Goal: Transaction & Acquisition: Purchase product/service

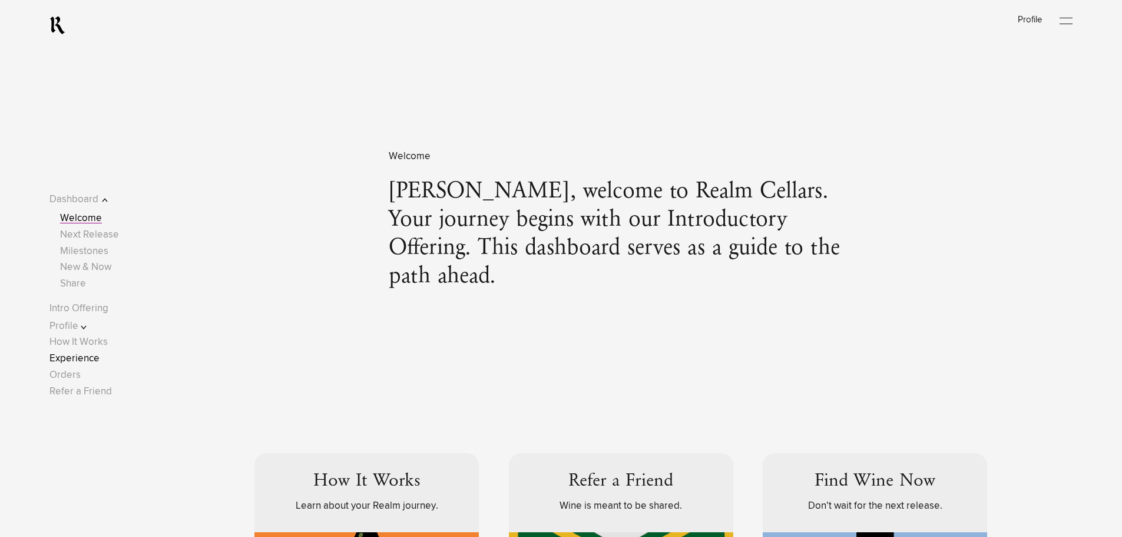
click at [88, 361] on link "Experience" at bounding box center [74, 358] width 50 height 10
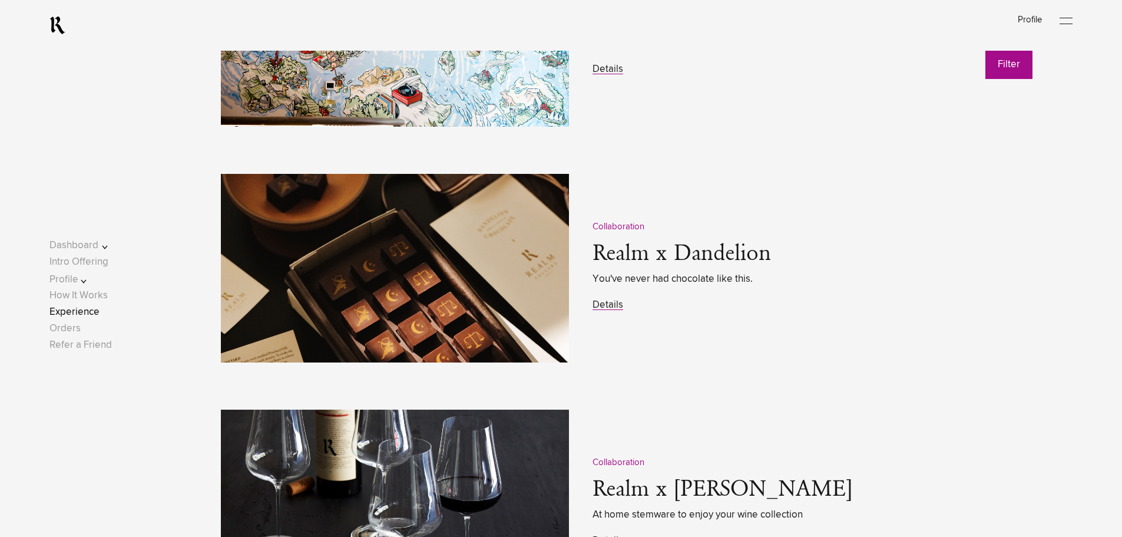
scroll to position [1628, 0]
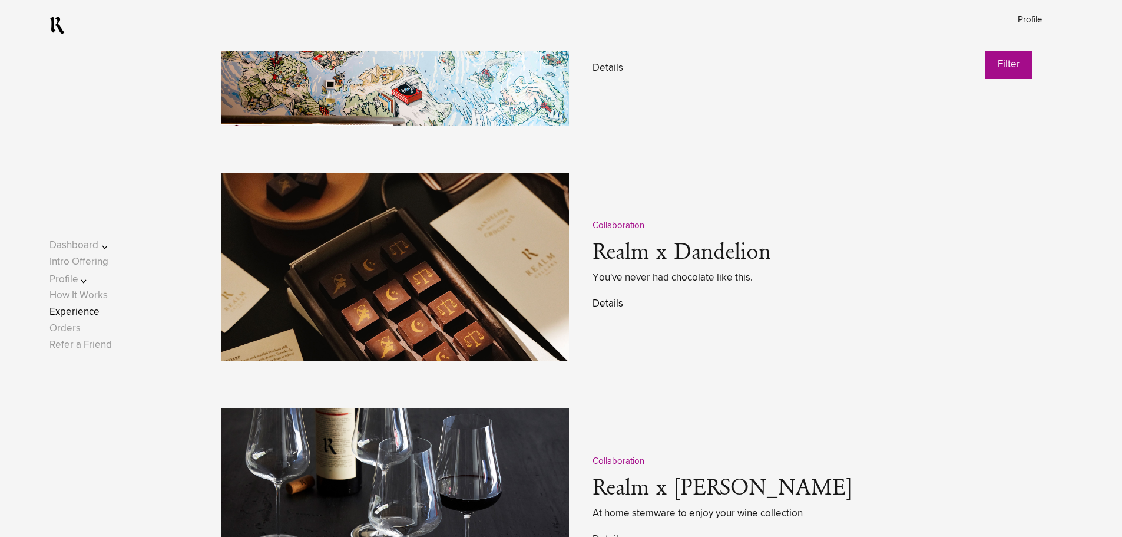
click at [597, 304] on link "Details" at bounding box center [608, 304] width 31 height 10
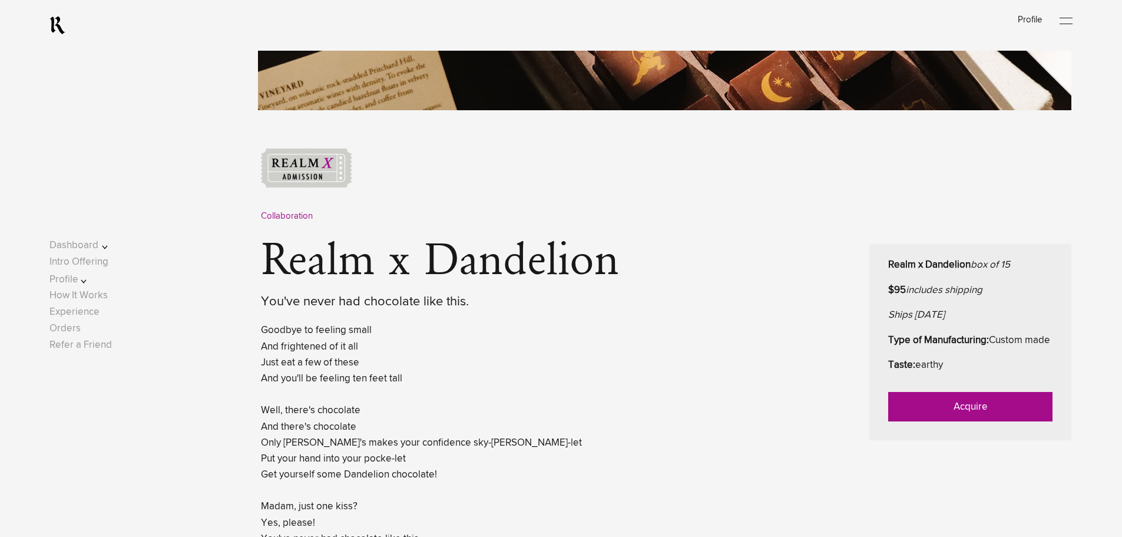
scroll to position [433, 0]
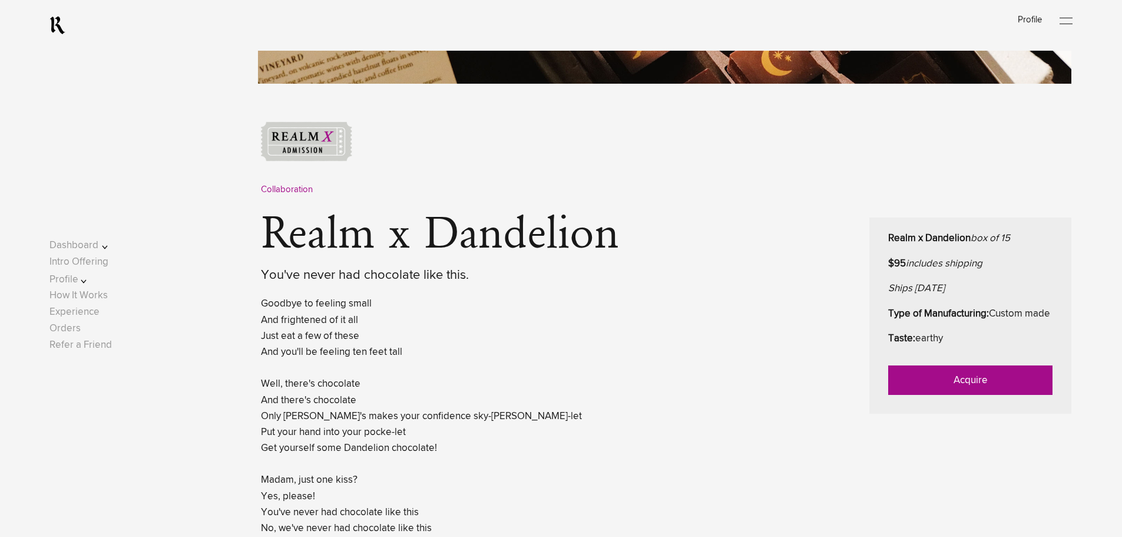
click at [910, 388] on link "Acquire" at bounding box center [970, 379] width 164 height 29
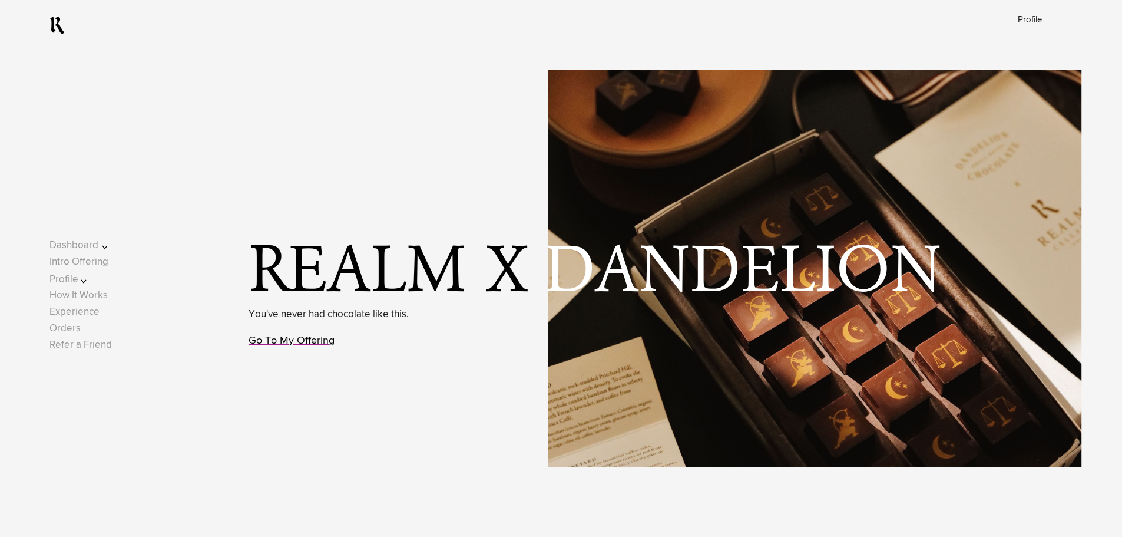
click at [314, 342] on link "Go To My Offering" at bounding box center [292, 340] width 86 height 11
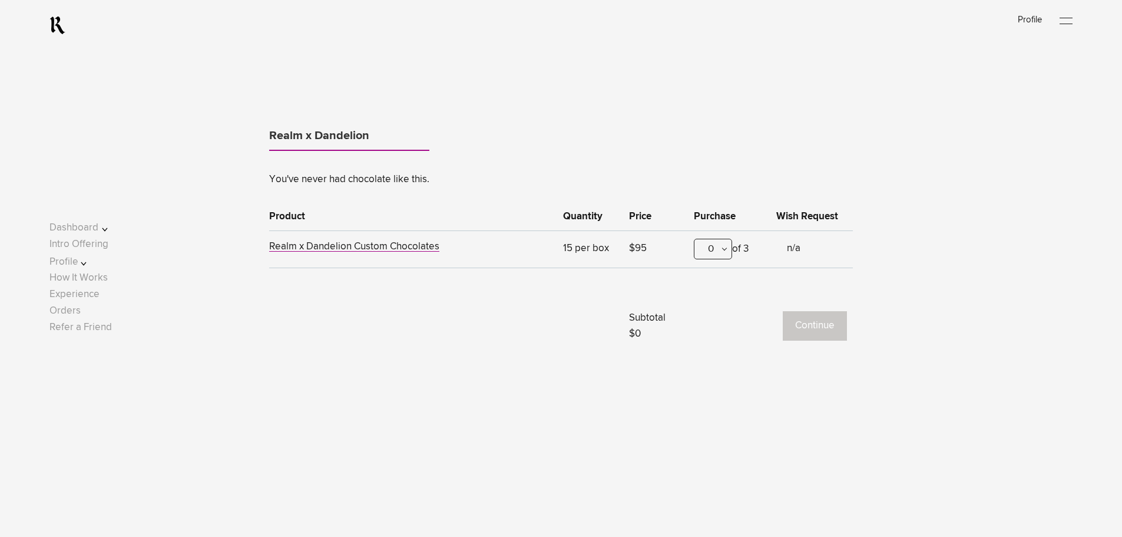
scroll to position [673, 0]
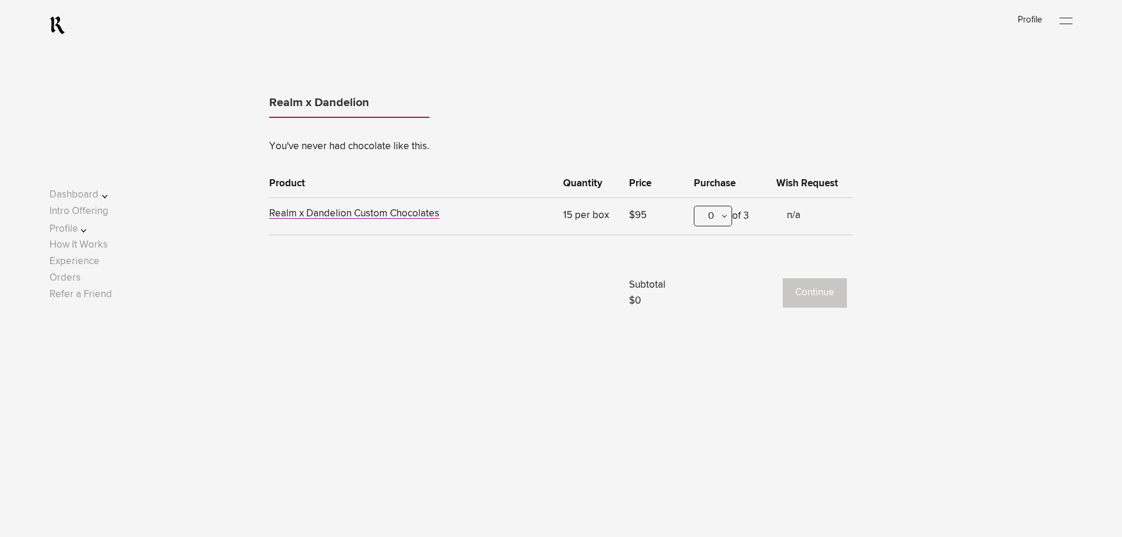
click at [728, 214] on div "0" at bounding box center [713, 216] width 38 height 21
click at [719, 277] on div "1" at bounding box center [713, 273] width 37 height 29
click at [813, 299] on button "Continue" at bounding box center [815, 292] width 64 height 29
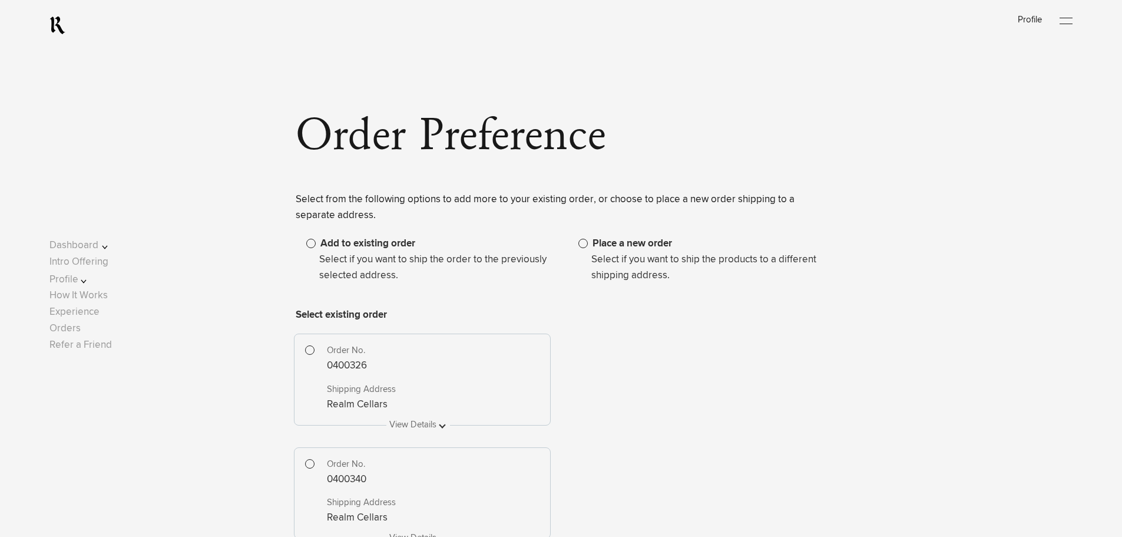
click at [582, 242] on span at bounding box center [583, 243] width 9 height 9
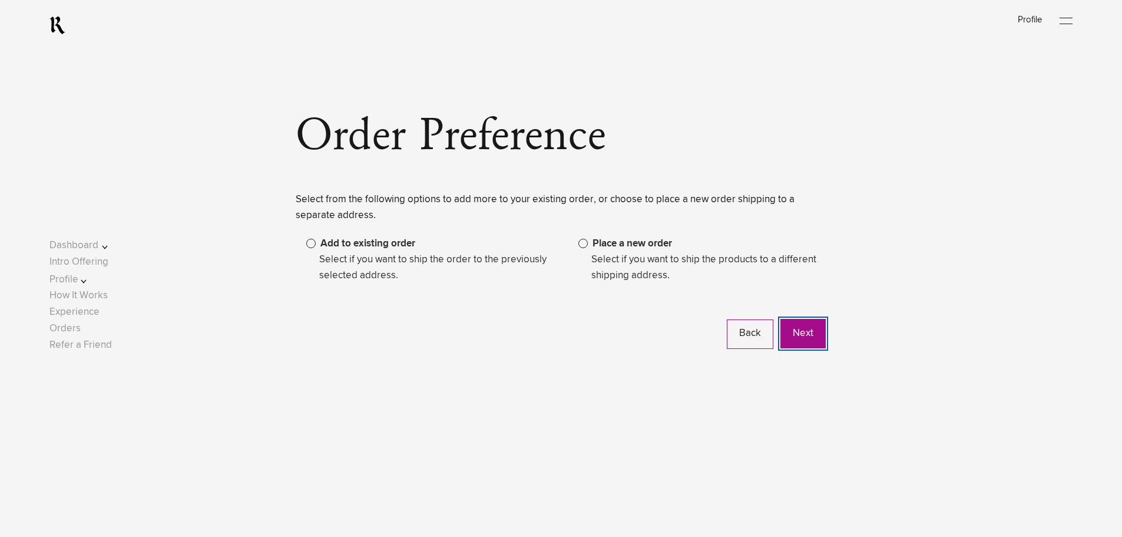
click at [794, 337] on button "Next" at bounding box center [803, 333] width 45 height 29
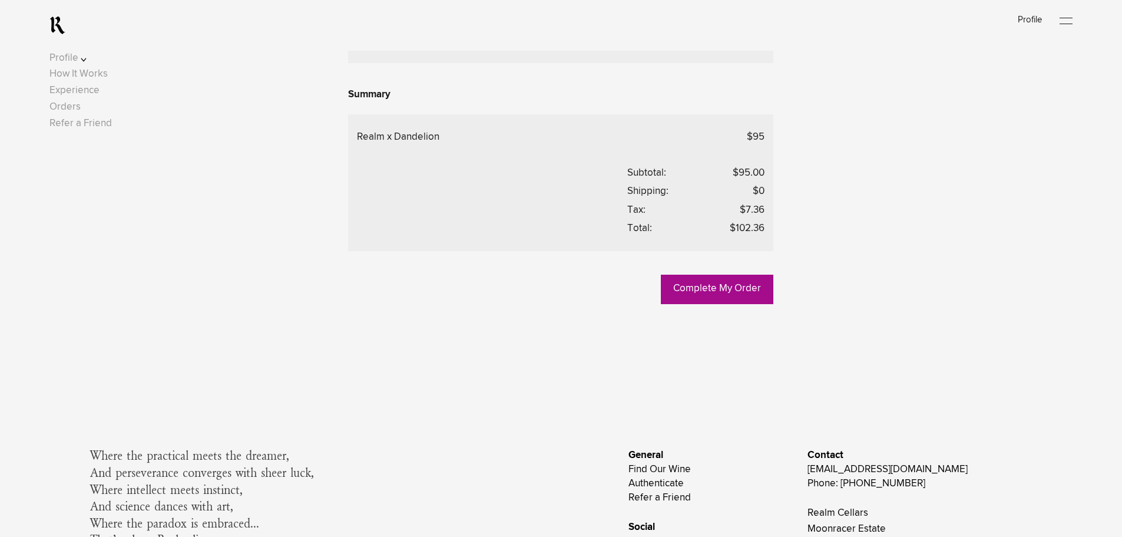
scroll to position [867, 0]
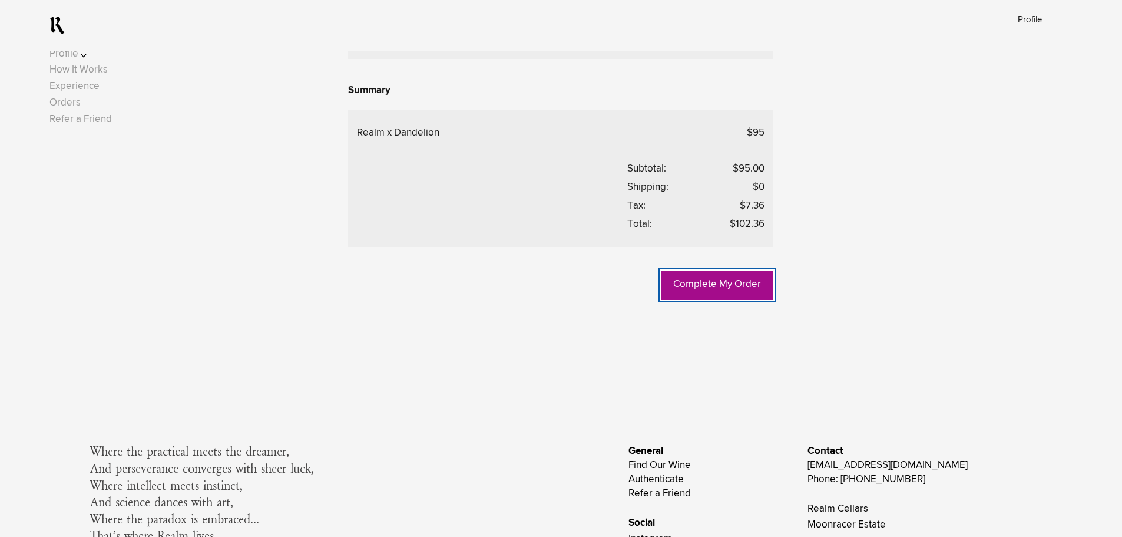
click at [726, 300] on link "Complete My Order" at bounding box center [717, 284] width 113 height 29
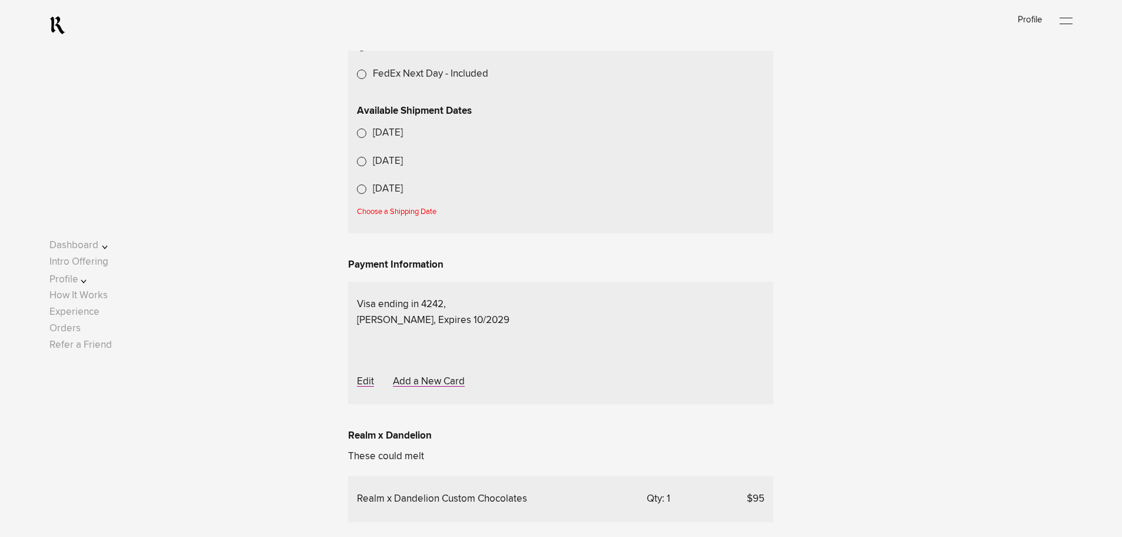
scroll to position [404, 0]
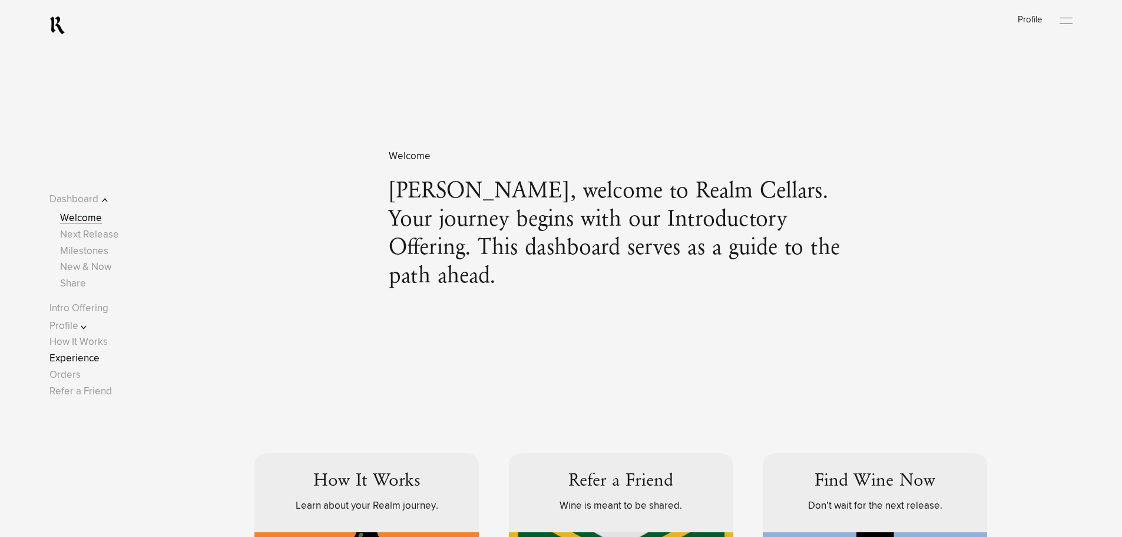
click at [80, 354] on link "Experience" at bounding box center [74, 358] width 50 height 10
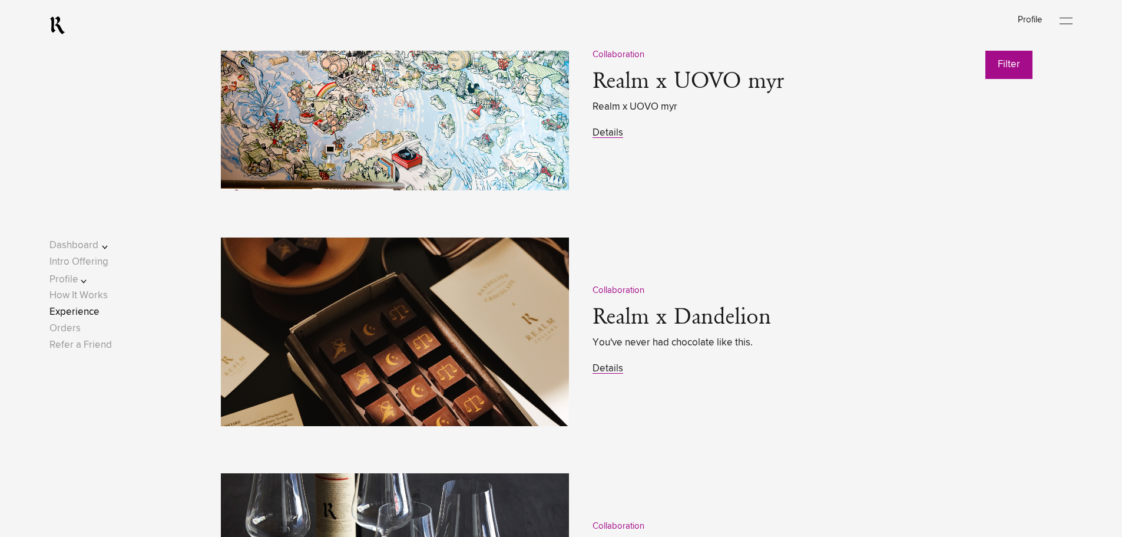
scroll to position [1564, 0]
click at [604, 366] on link "Details" at bounding box center [608, 368] width 31 height 10
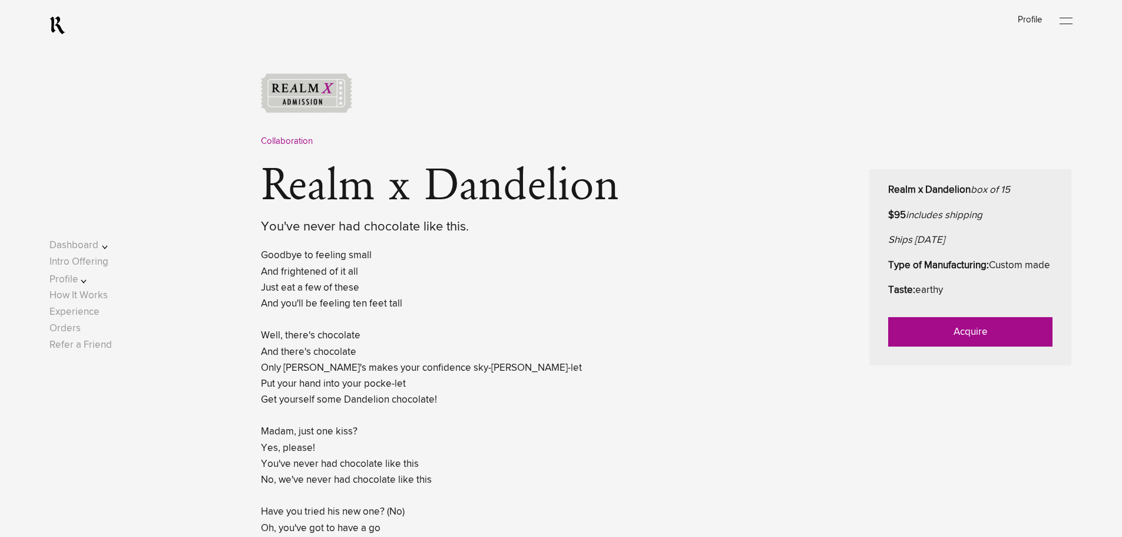
scroll to position [485, 0]
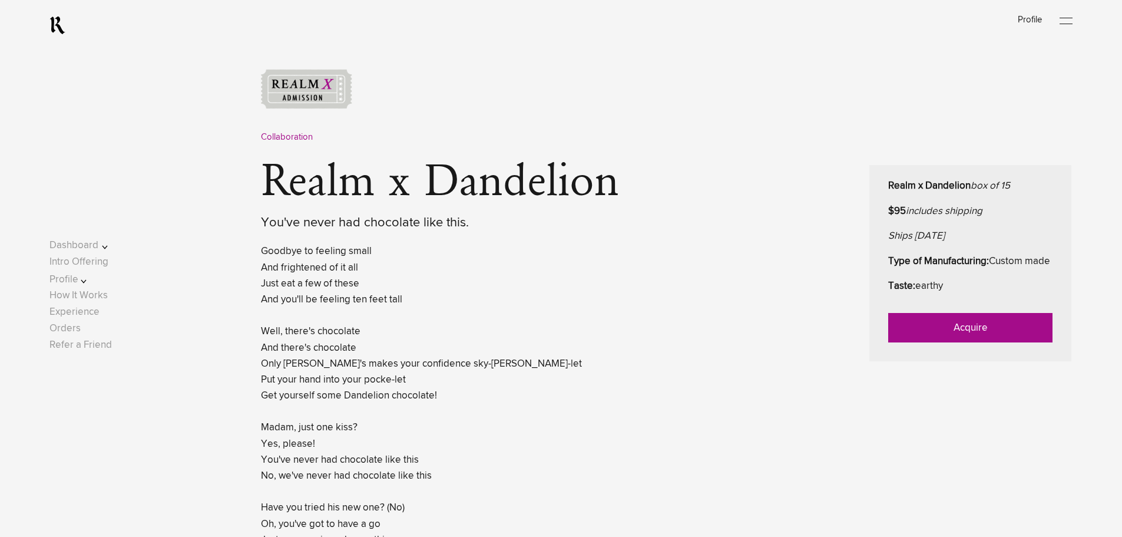
click at [926, 336] on link "Acquire" at bounding box center [970, 327] width 164 height 29
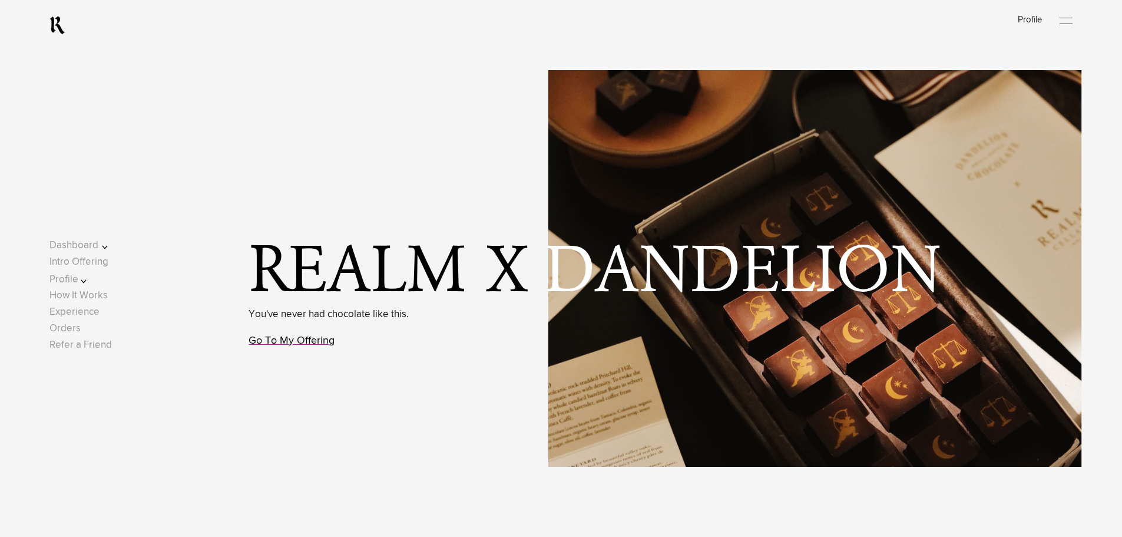
click at [317, 339] on link "Go To My Offering" at bounding box center [292, 340] width 86 height 11
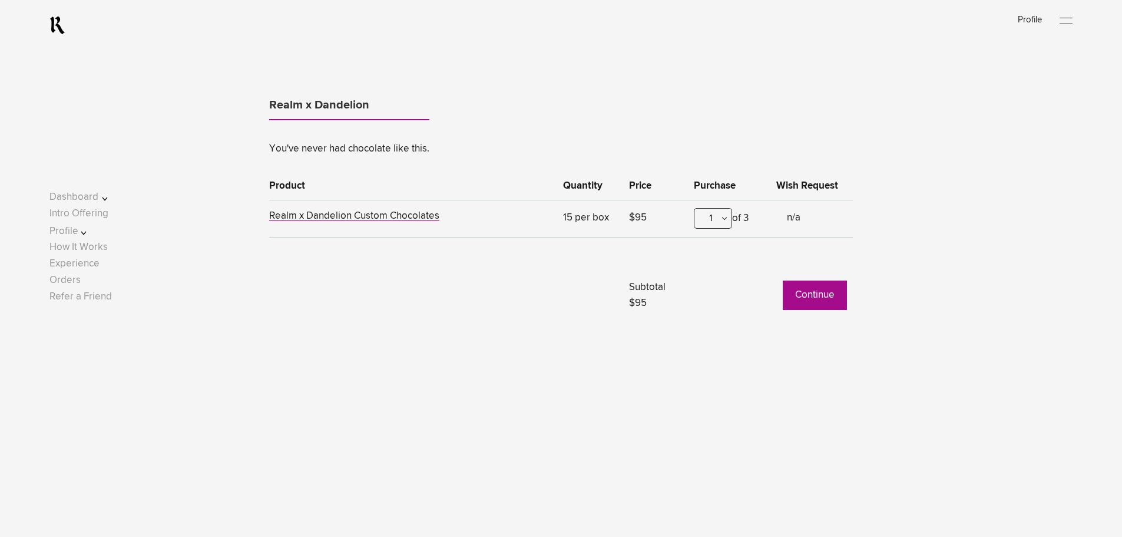
scroll to position [673, 0]
click at [811, 299] on button "Continue" at bounding box center [815, 292] width 64 height 29
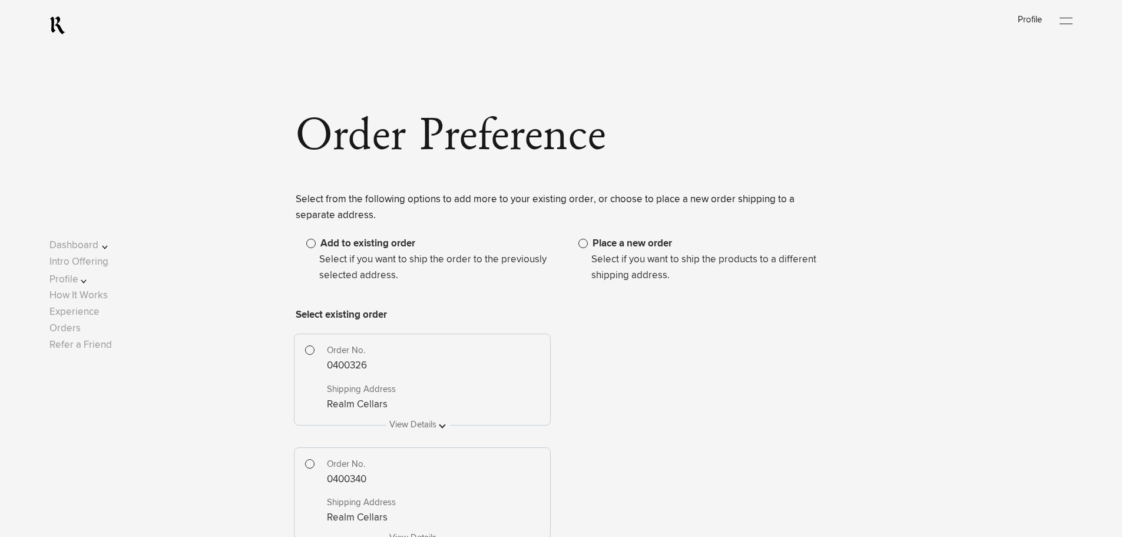
click at [584, 246] on span at bounding box center [583, 243] width 9 height 9
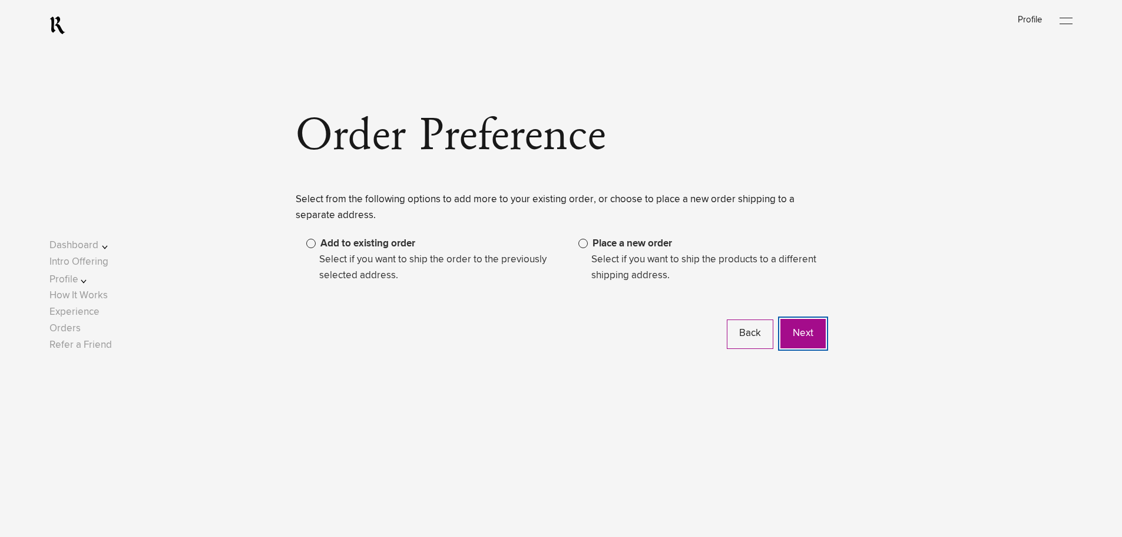
click at [805, 345] on button "Next" at bounding box center [803, 333] width 45 height 29
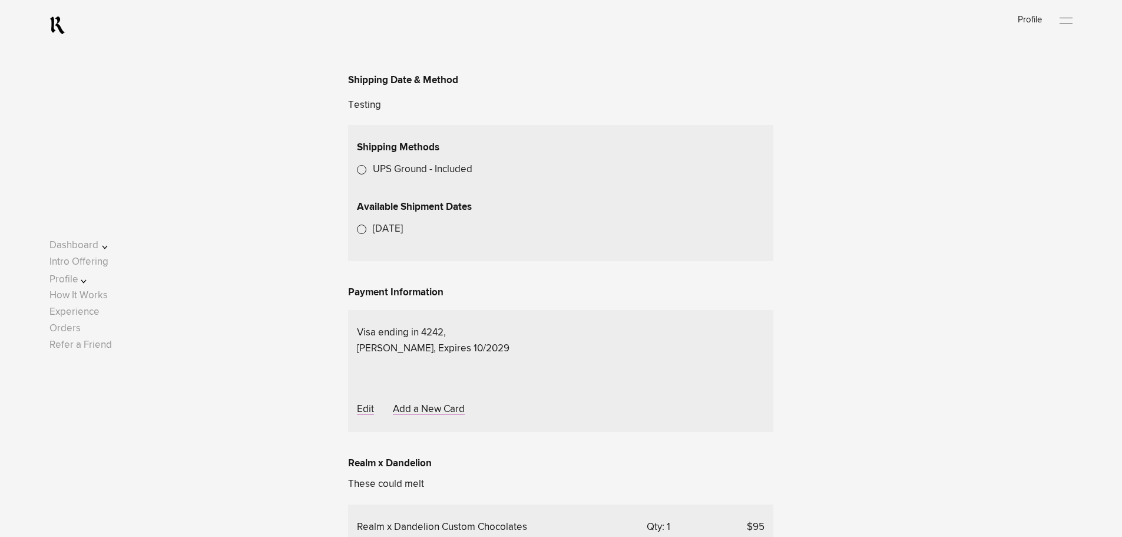
scroll to position [350, 0]
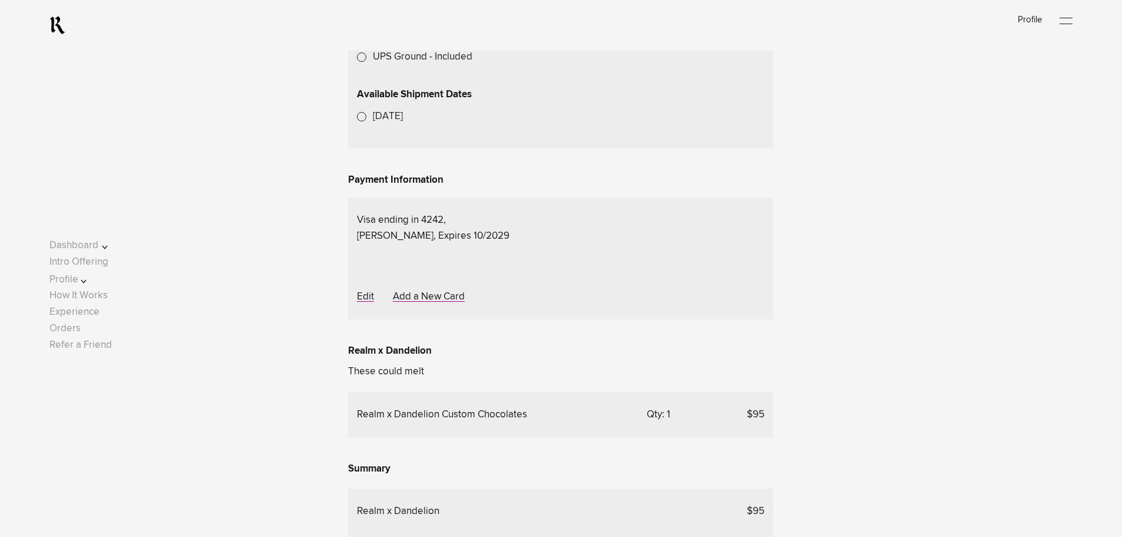
click at [373, 124] on label "Oct 27, 2025" at bounding box center [388, 116] width 30 height 16
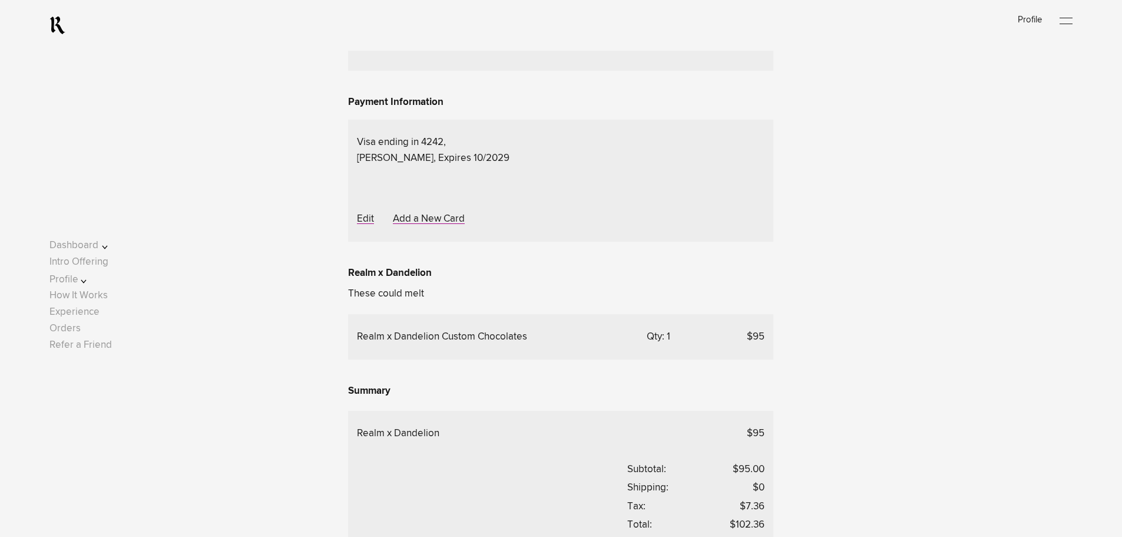
scroll to position [426, 0]
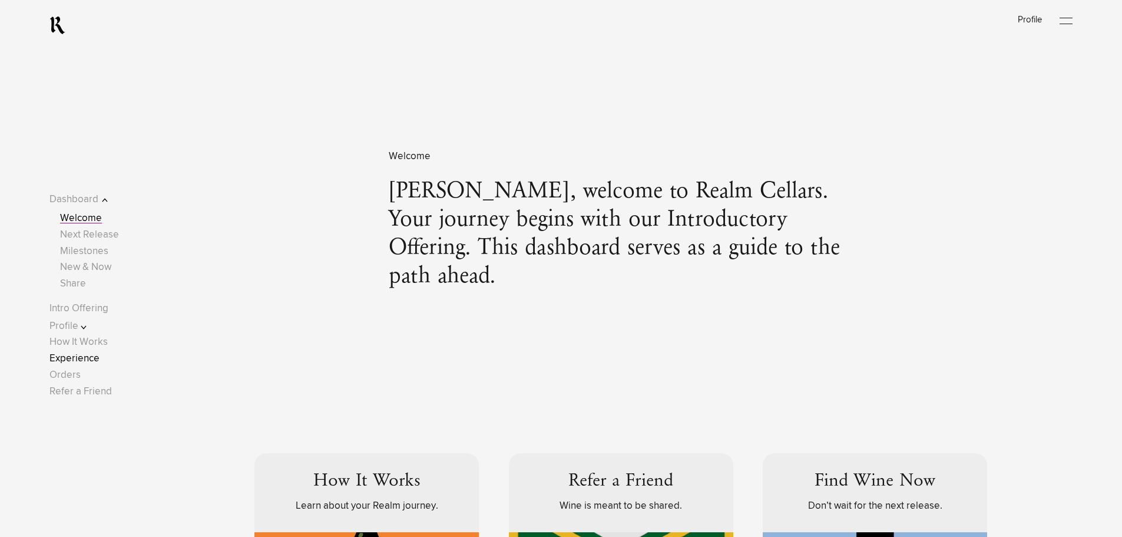
click at [83, 356] on link "Experience" at bounding box center [74, 358] width 50 height 10
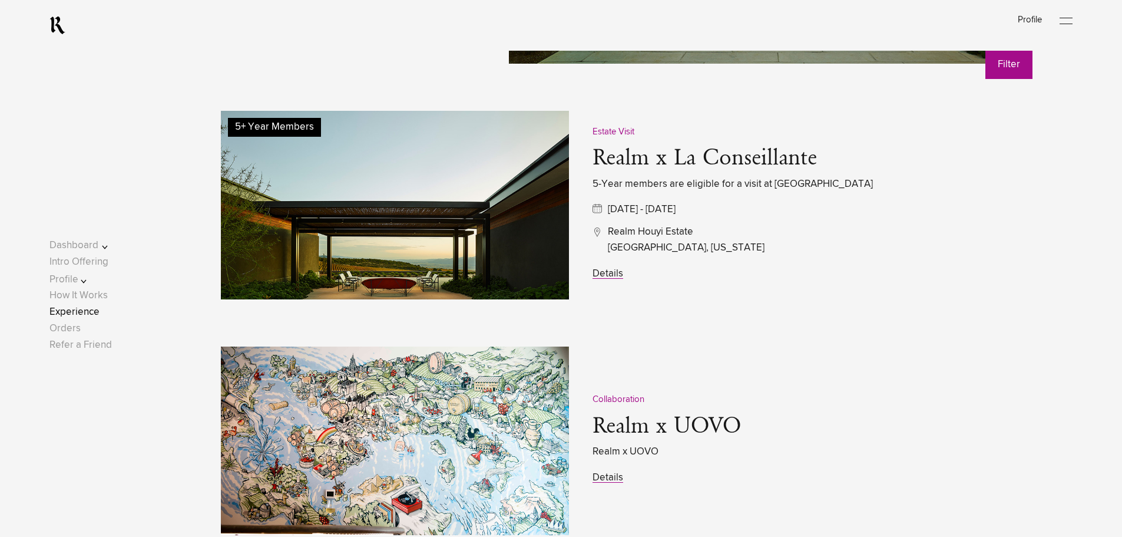
scroll to position [1428, 0]
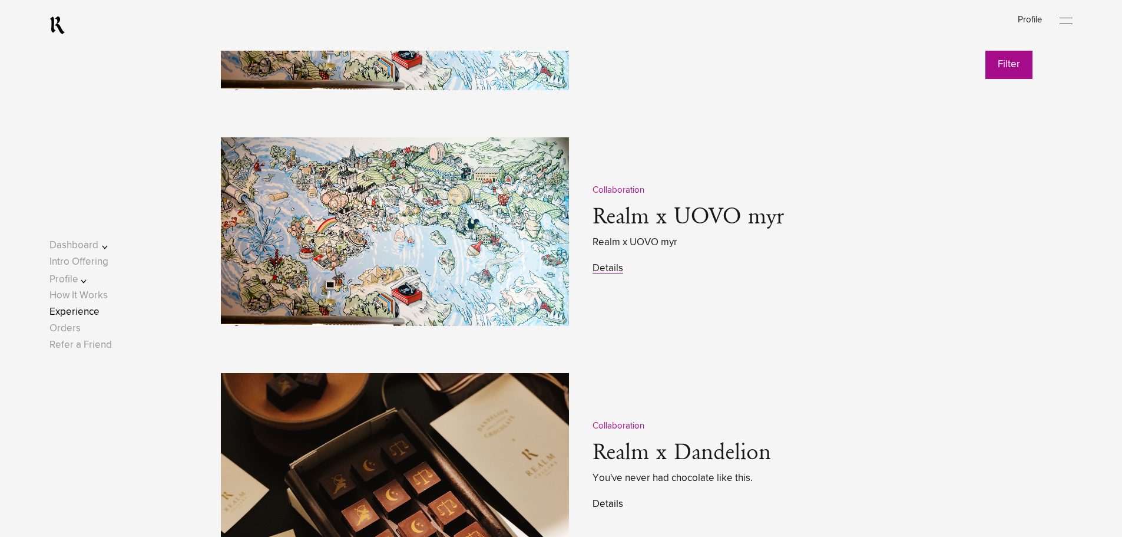
click at [603, 504] on link "Details" at bounding box center [608, 504] width 31 height 10
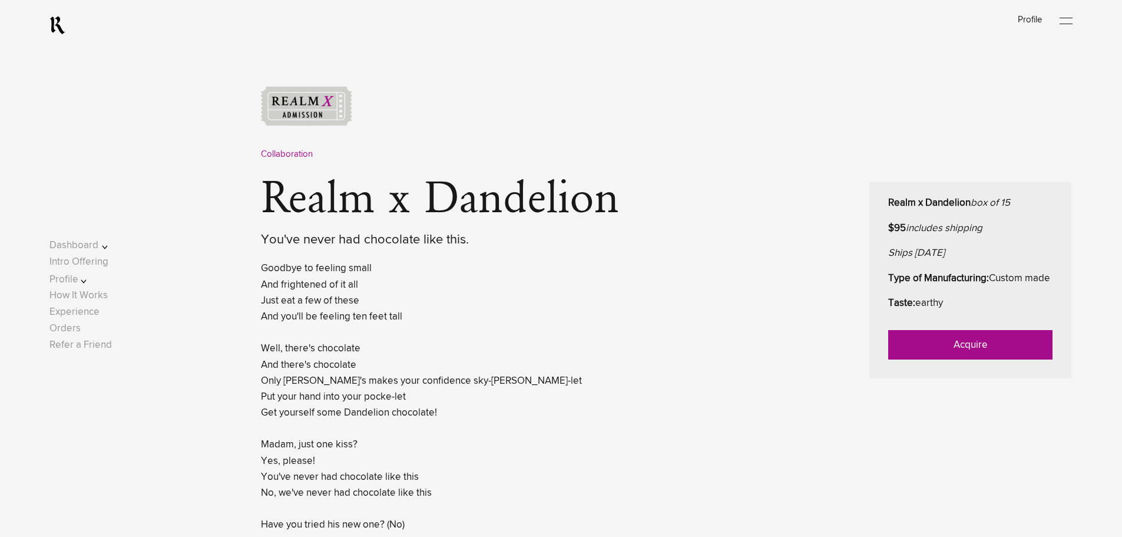
scroll to position [471, 0]
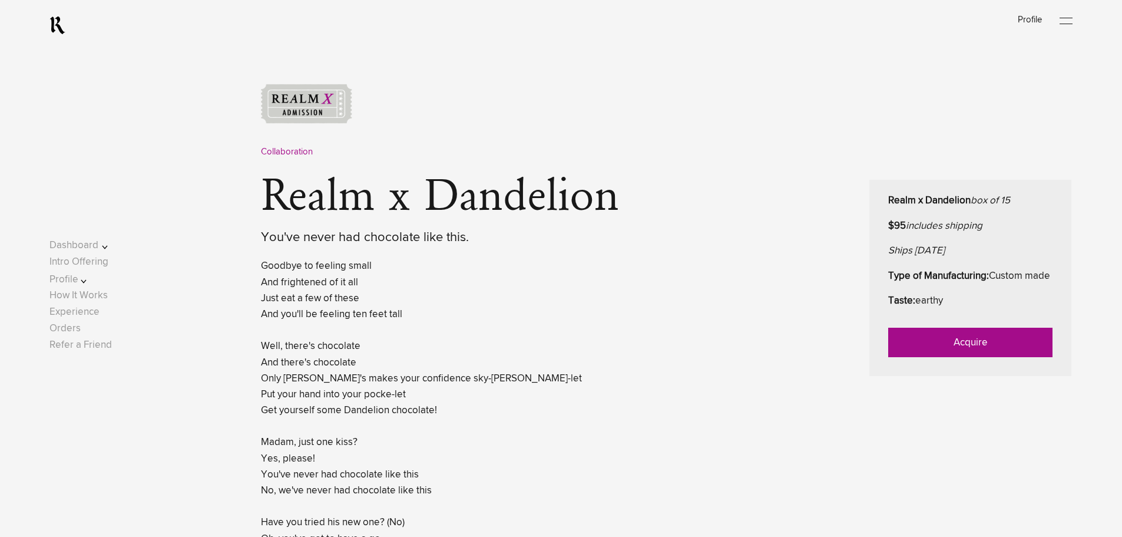
click at [940, 357] on link "Acquire" at bounding box center [970, 342] width 164 height 29
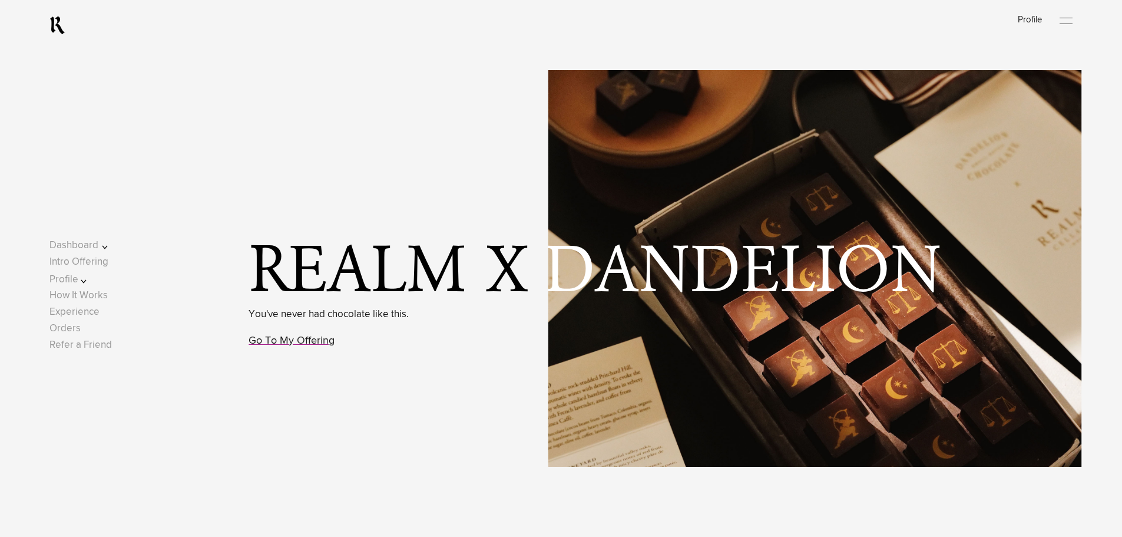
click at [309, 333] on p "Go To My Offering" at bounding box center [329, 340] width 160 height 17
click at [309, 335] on link "Go To My Offering" at bounding box center [292, 340] width 86 height 11
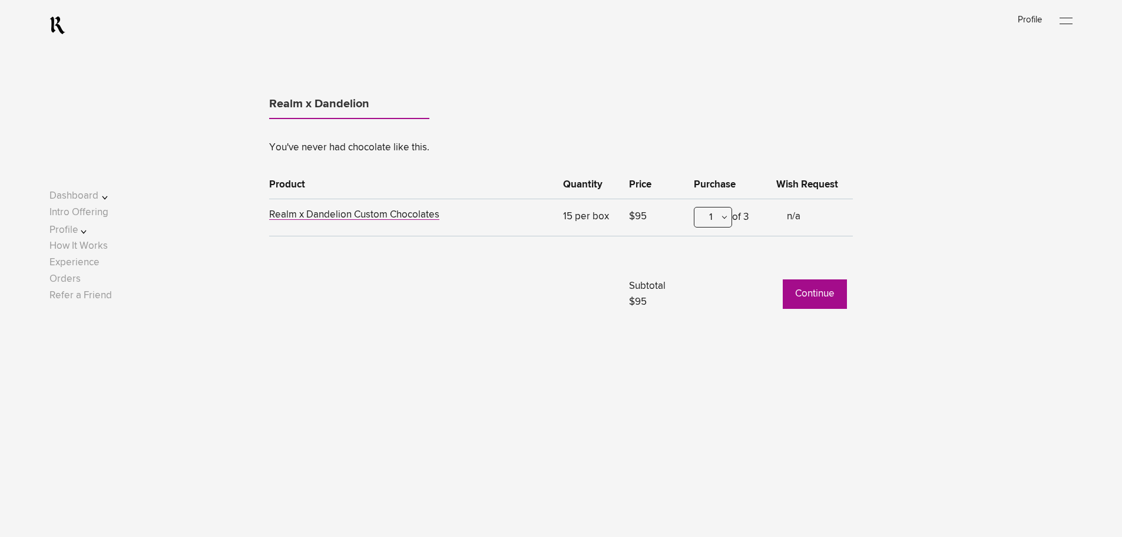
scroll to position [673, 0]
click at [812, 292] on button "Continue" at bounding box center [815, 292] width 64 height 29
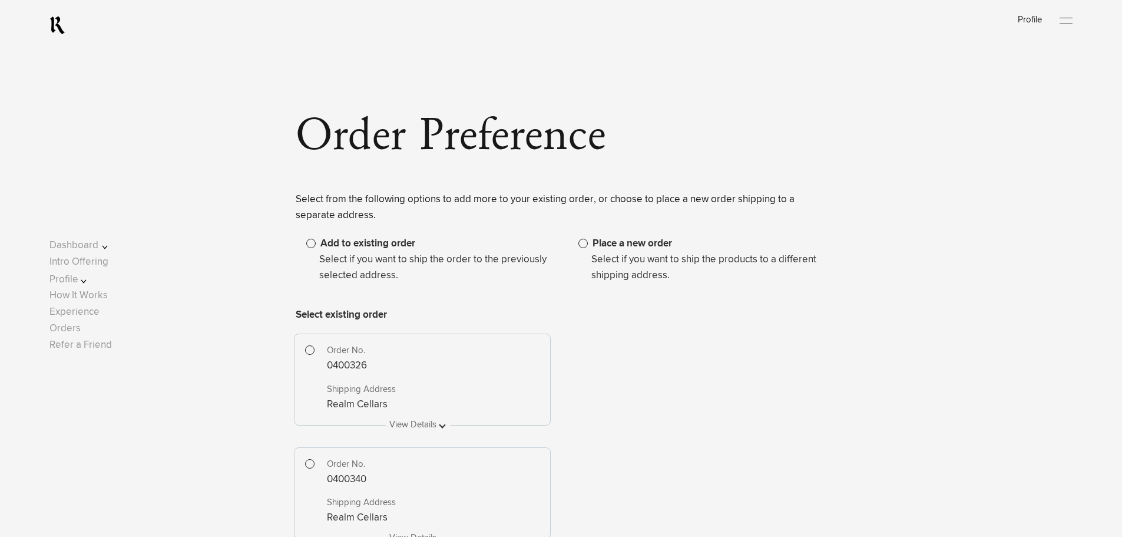
click at [583, 242] on span at bounding box center [583, 243] width 9 height 9
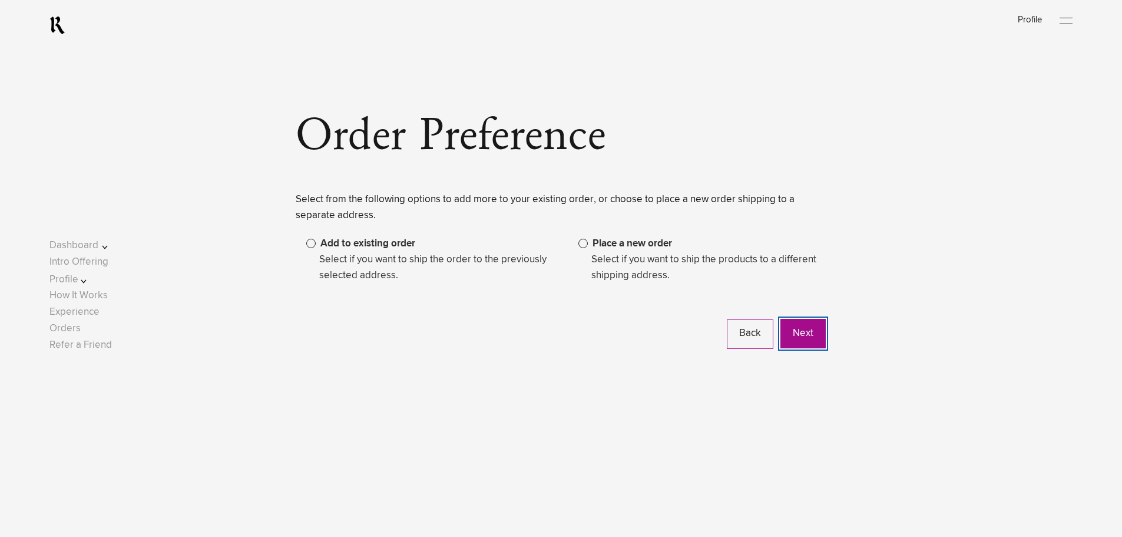
click at [791, 335] on button "Next" at bounding box center [803, 333] width 45 height 29
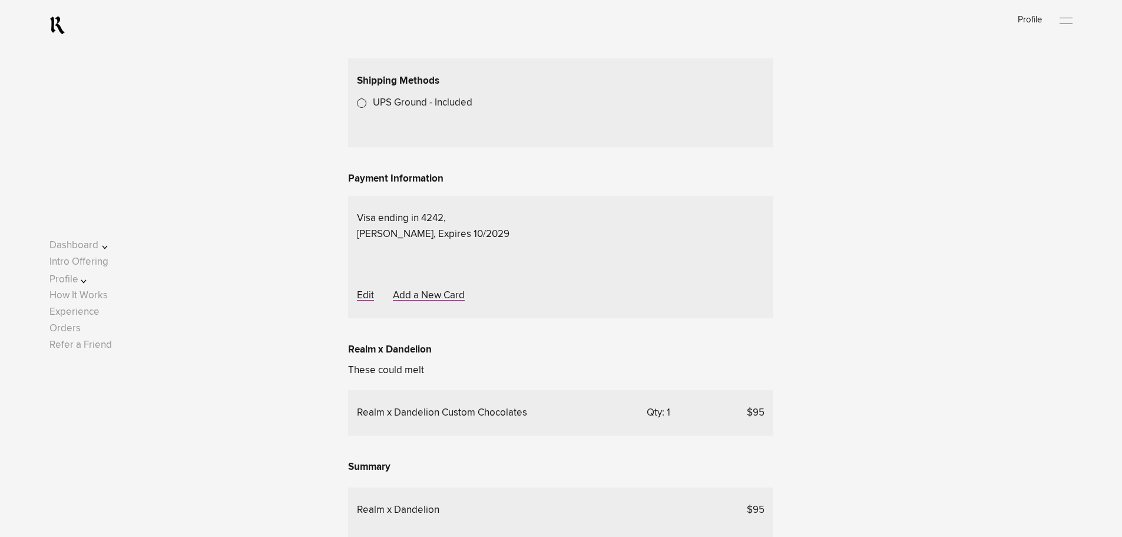
scroll to position [306, 0]
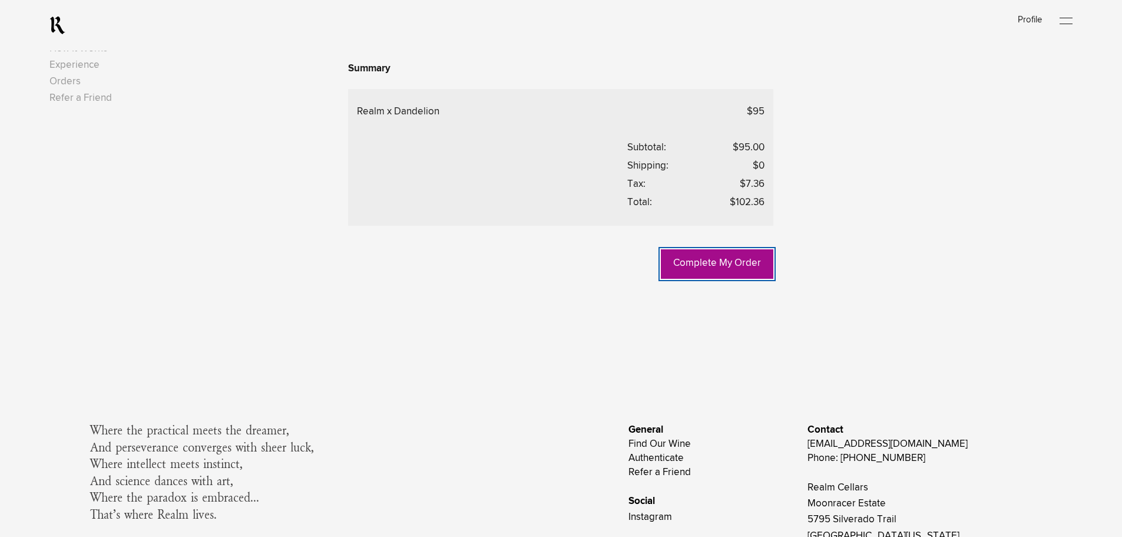
click at [681, 279] on link "Complete My Order" at bounding box center [717, 263] width 113 height 29
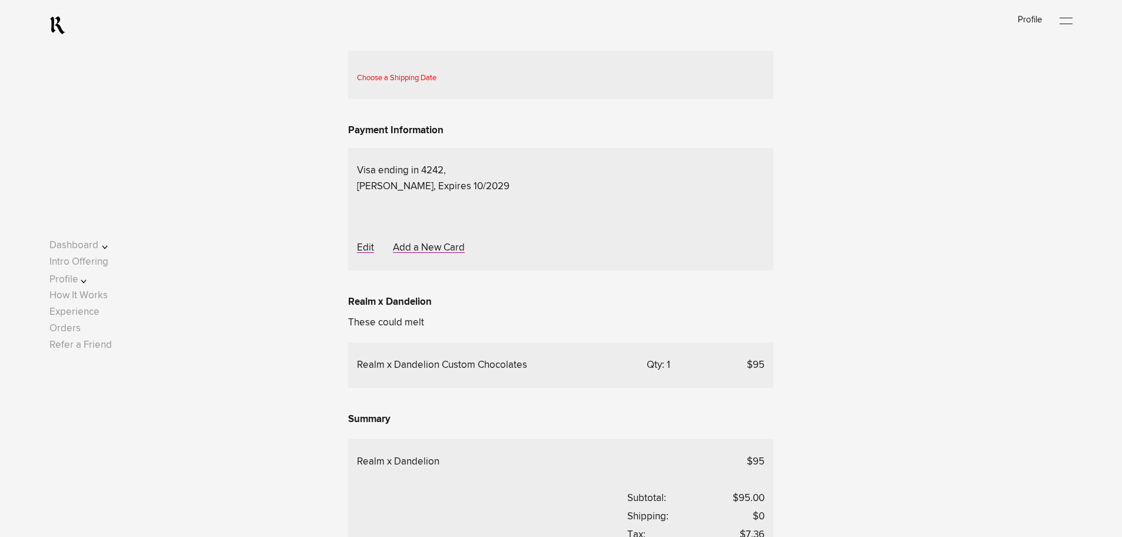
scroll to position [311, 0]
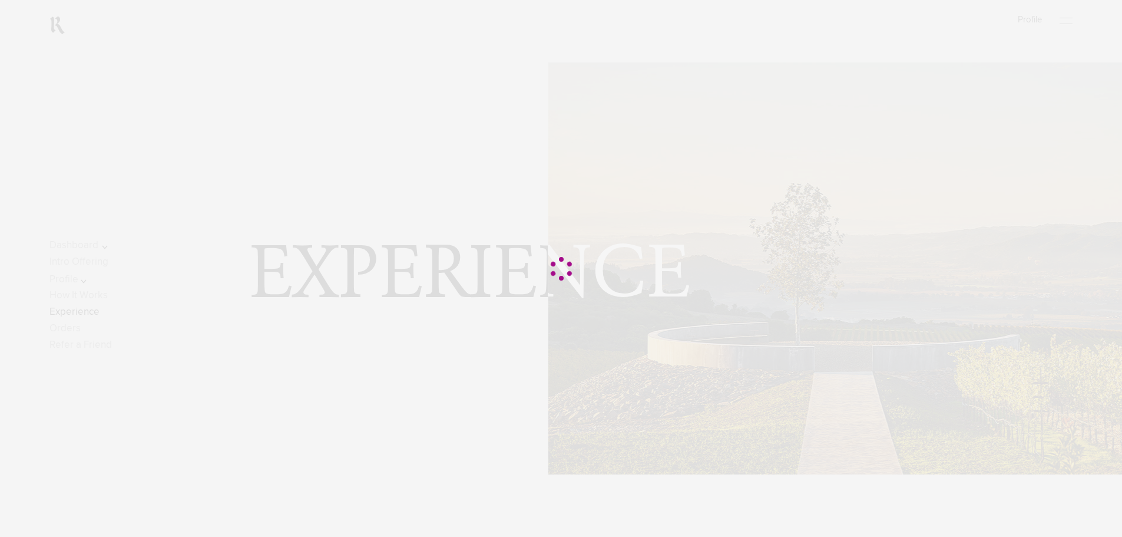
scroll to position [472, 0]
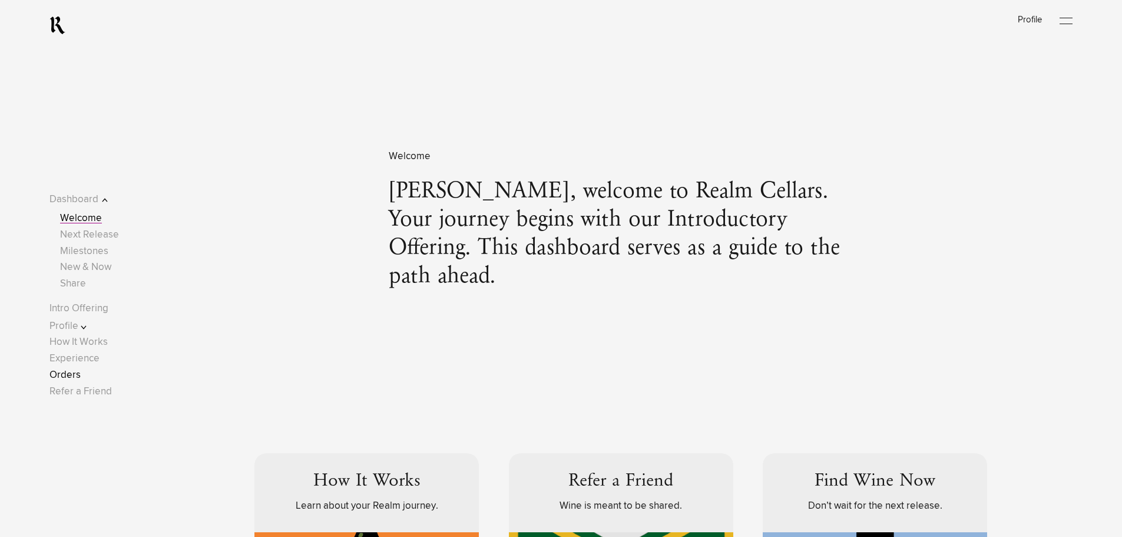
click at [75, 374] on link "Orders" at bounding box center [64, 375] width 31 height 10
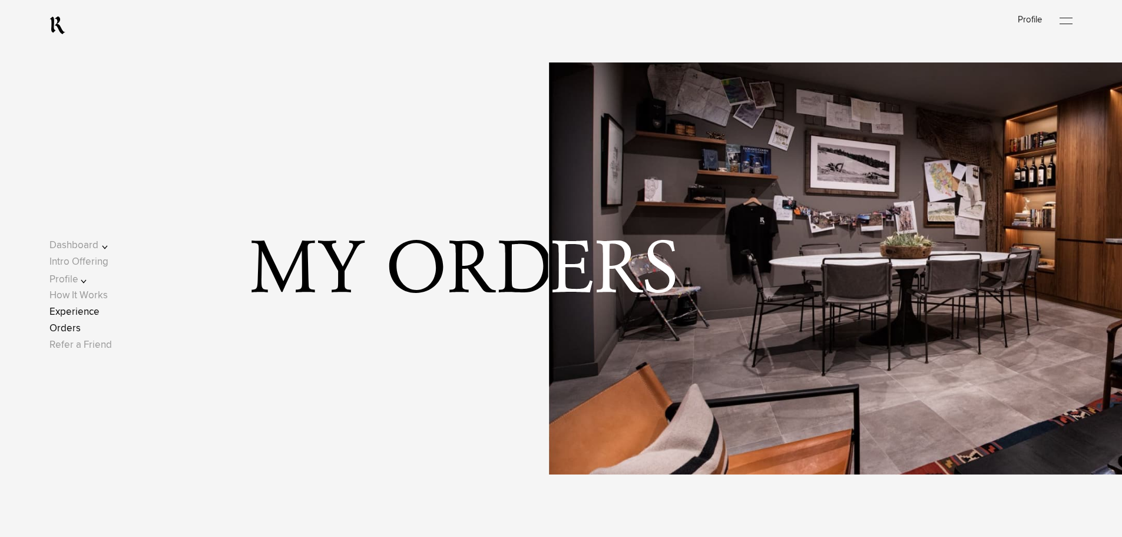
click at [78, 312] on link "Experience" at bounding box center [74, 312] width 50 height 10
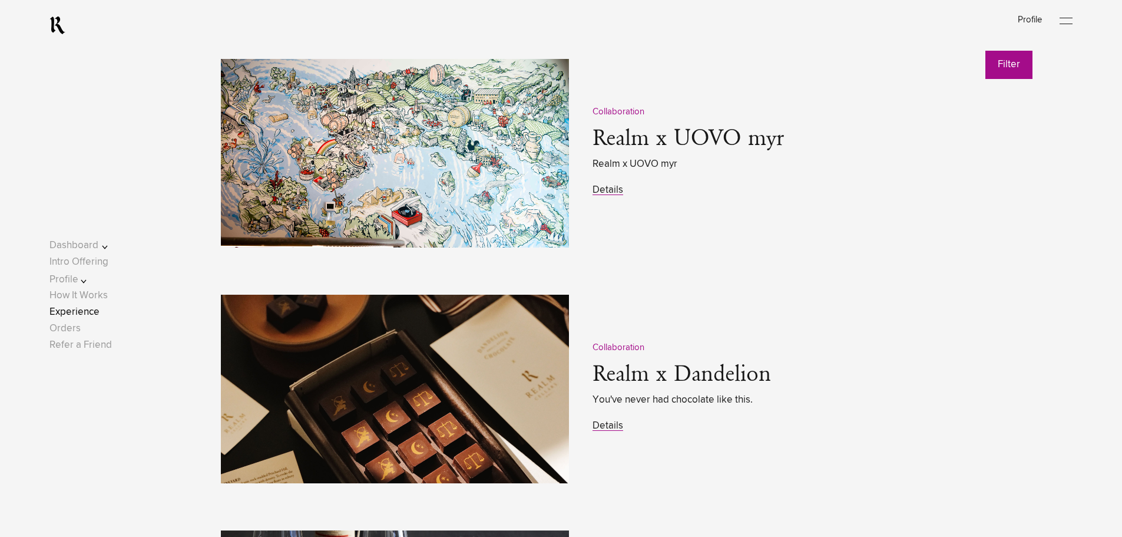
scroll to position [1506, 0]
click at [598, 422] on link "Details" at bounding box center [608, 425] width 31 height 10
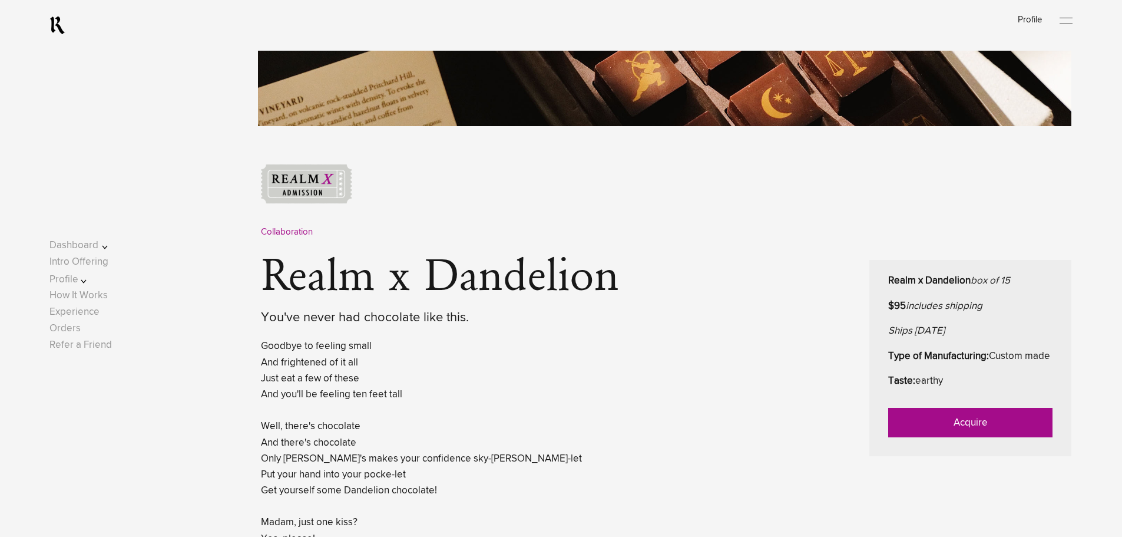
scroll to position [431, 0]
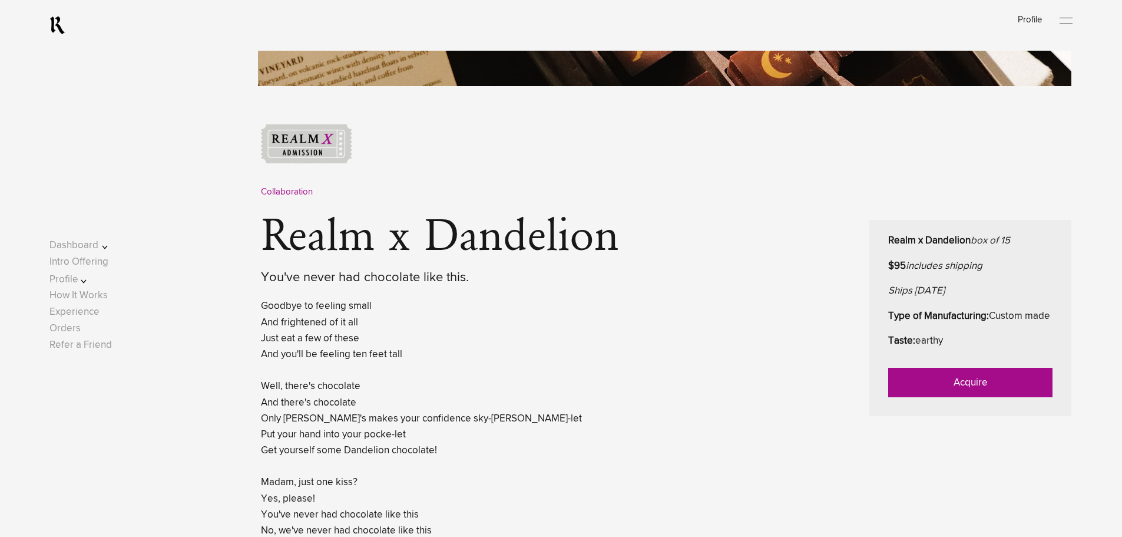
click at [907, 397] on link "Acquire" at bounding box center [970, 382] width 164 height 29
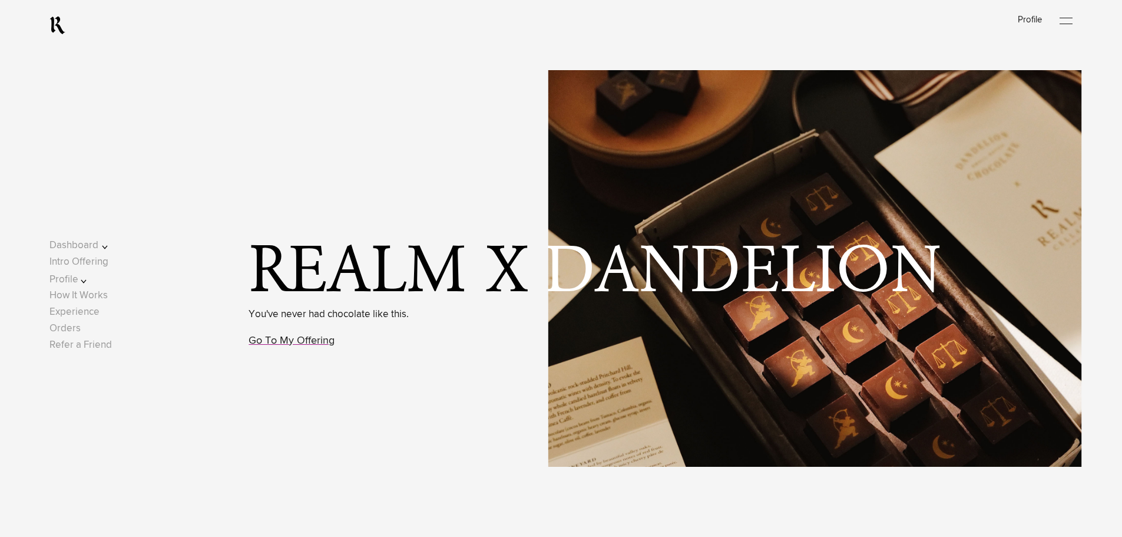
click at [309, 332] on span "You've never had chocolate like this. Go To My Offering" at bounding box center [329, 328] width 160 height 64
click at [299, 338] on link "Go To My Offering" at bounding box center [292, 340] width 86 height 11
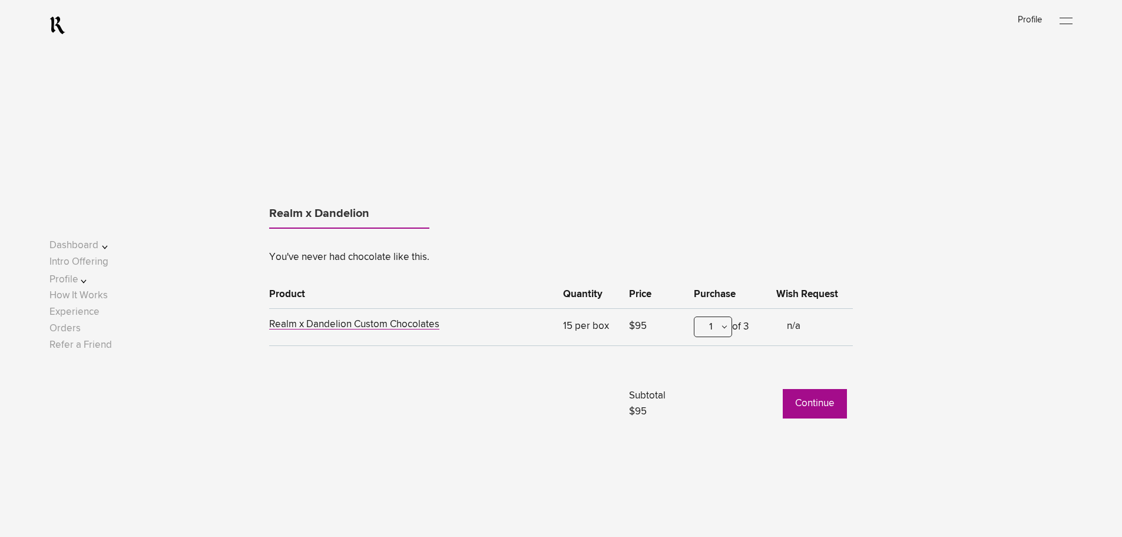
scroll to position [673, 0]
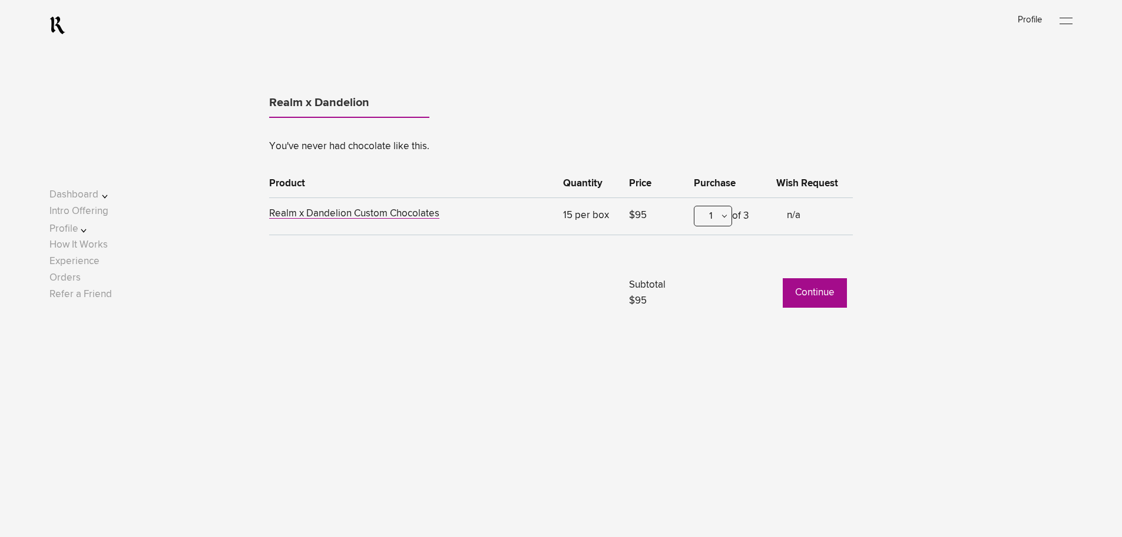
click at [808, 293] on button "Continue" at bounding box center [815, 292] width 64 height 29
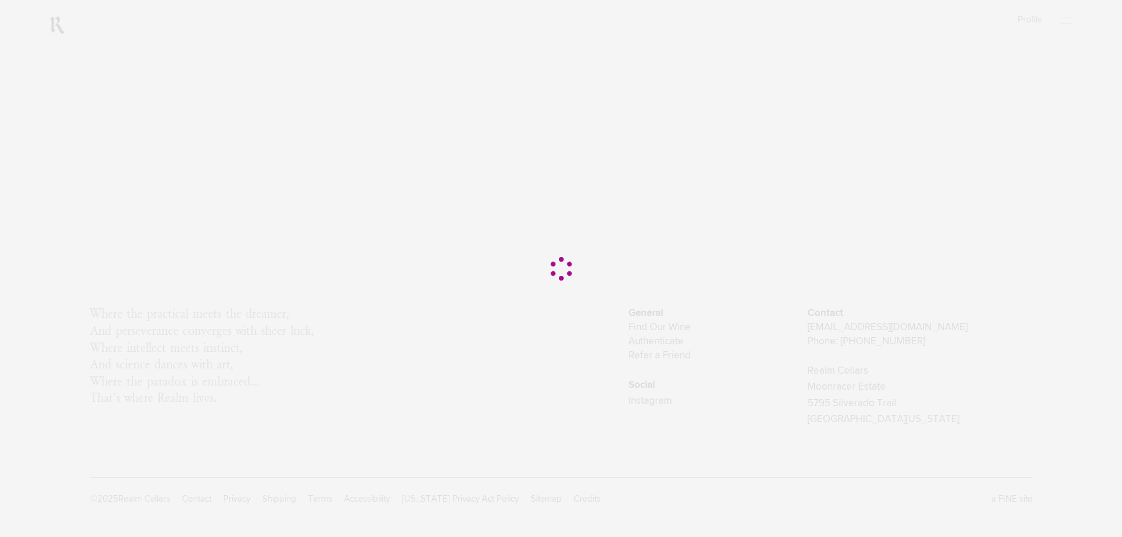
scroll to position [0, 0]
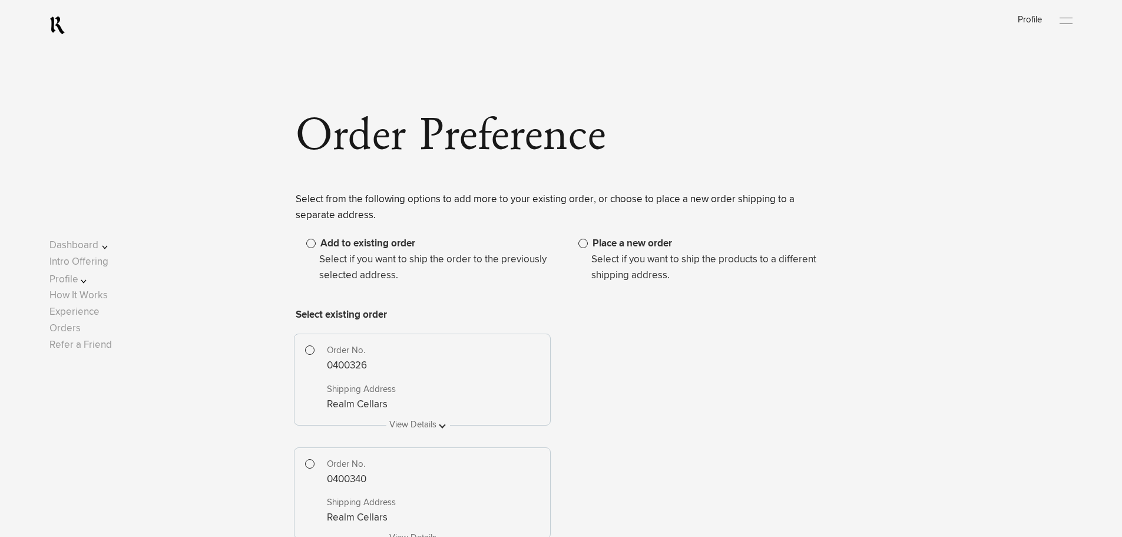
click at [581, 244] on span at bounding box center [583, 243] width 9 height 9
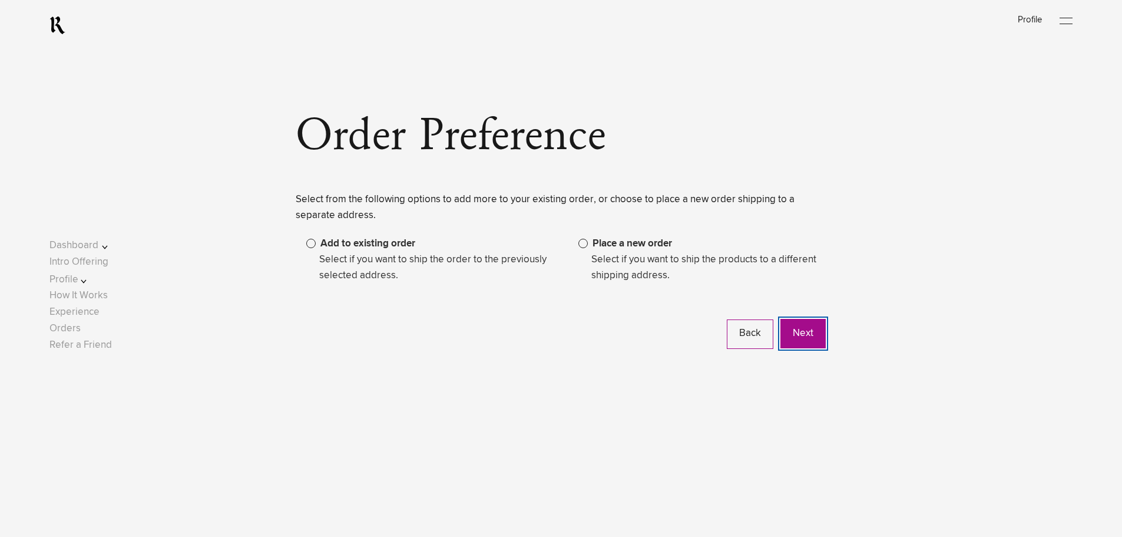
click at [798, 330] on button "Next" at bounding box center [803, 333] width 45 height 29
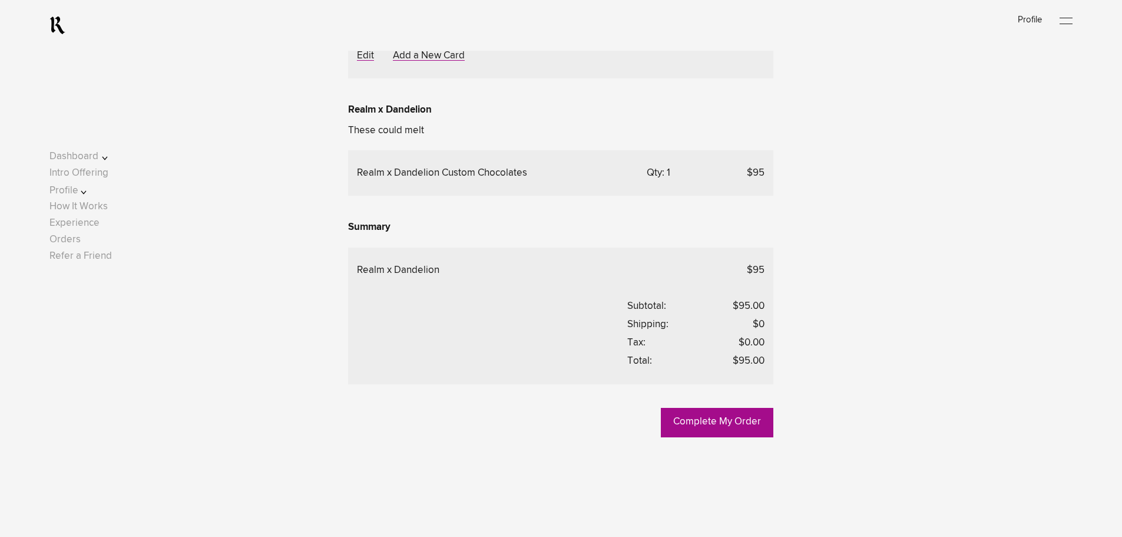
scroll to position [495, 0]
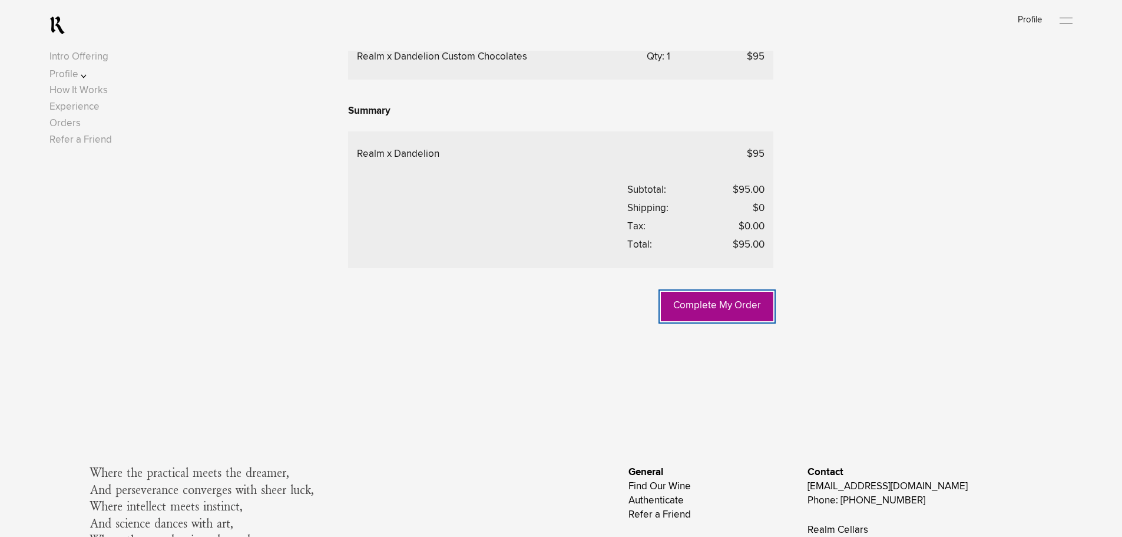
click at [712, 321] on link "Complete My Order" at bounding box center [717, 306] width 113 height 29
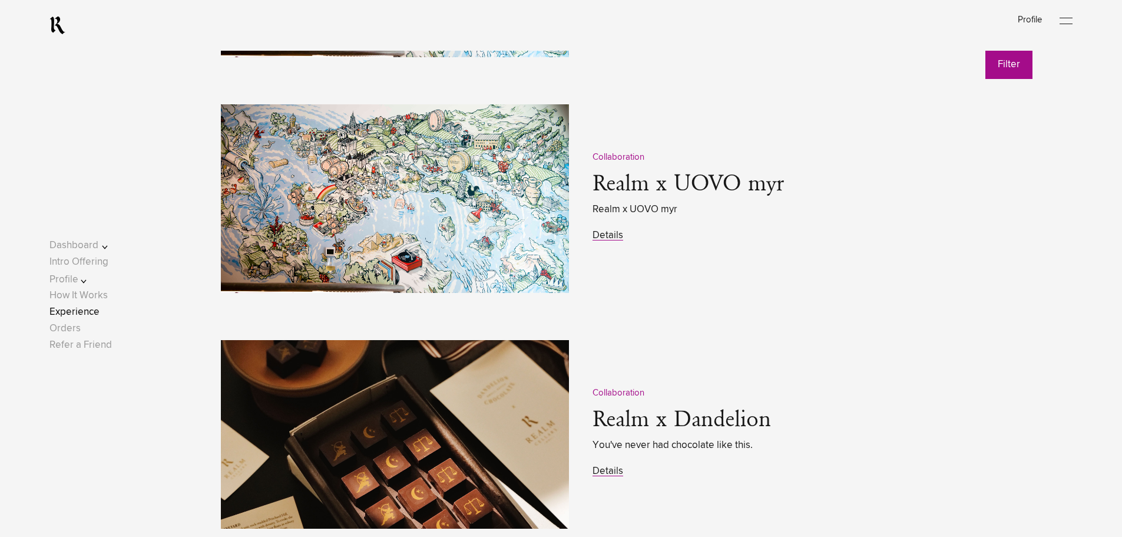
scroll to position [1722, 0]
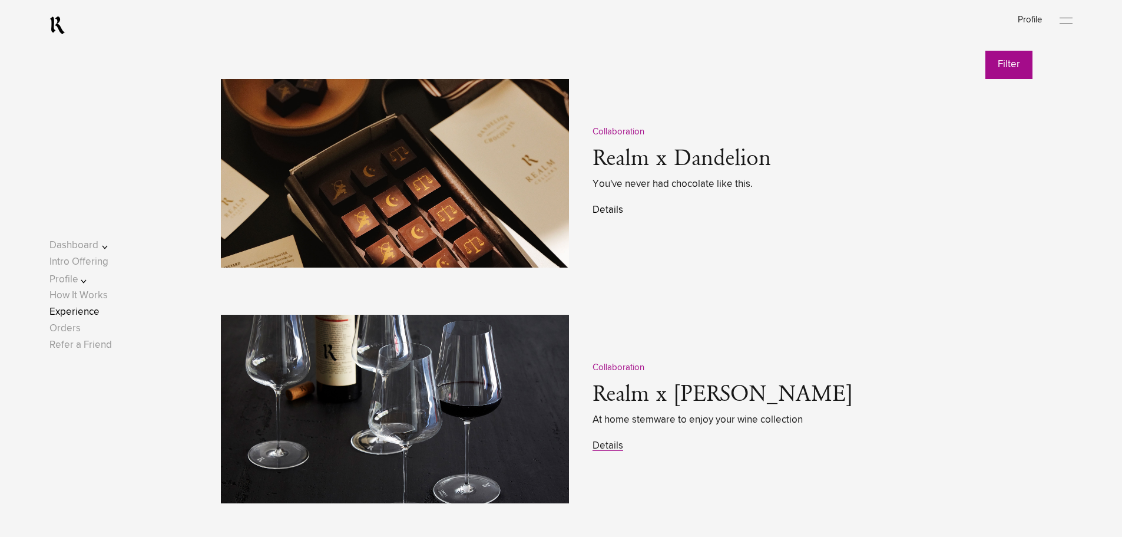
click at [610, 215] on link "Details" at bounding box center [608, 210] width 31 height 10
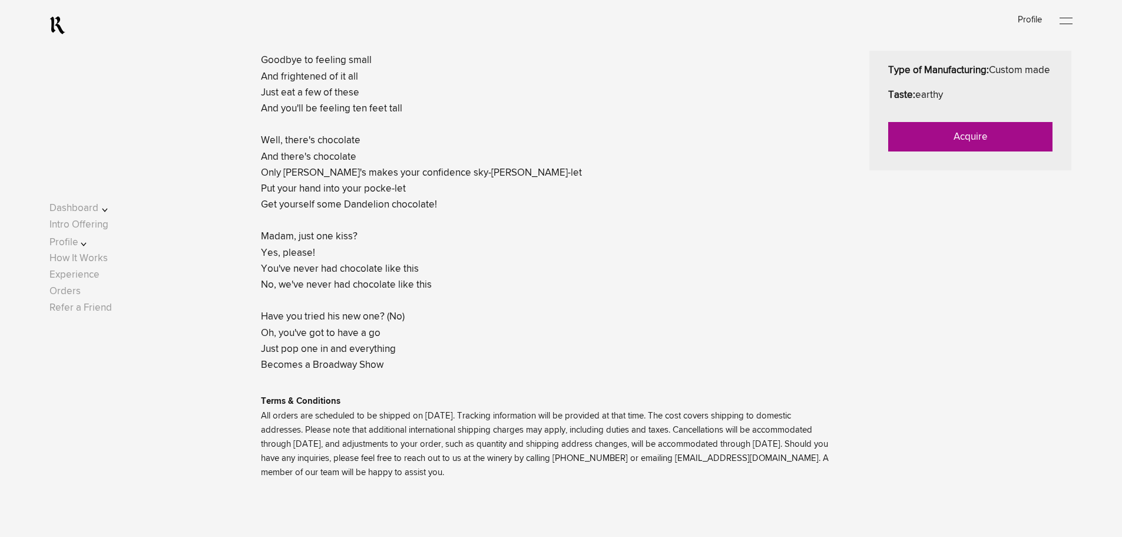
scroll to position [677, 0]
click at [905, 151] on link "Acquire" at bounding box center [970, 135] width 164 height 29
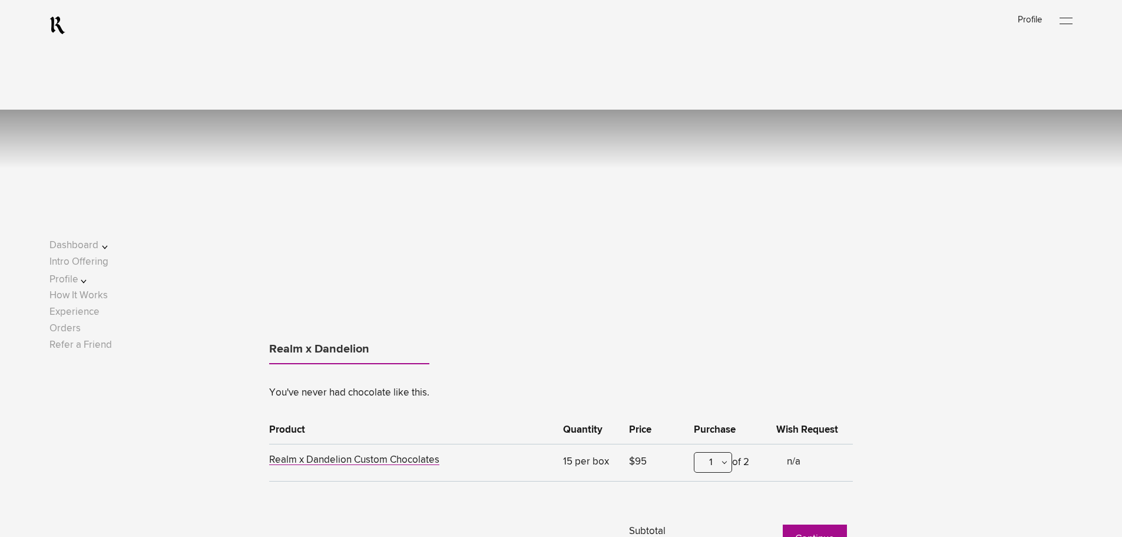
scroll to position [550, 0]
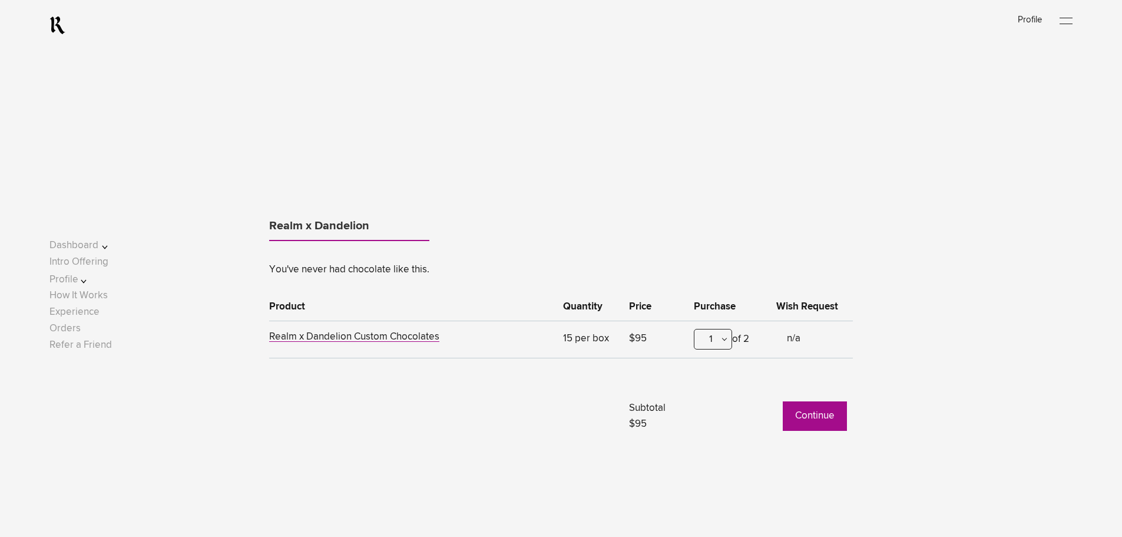
click at [804, 411] on button "Continue" at bounding box center [815, 415] width 64 height 29
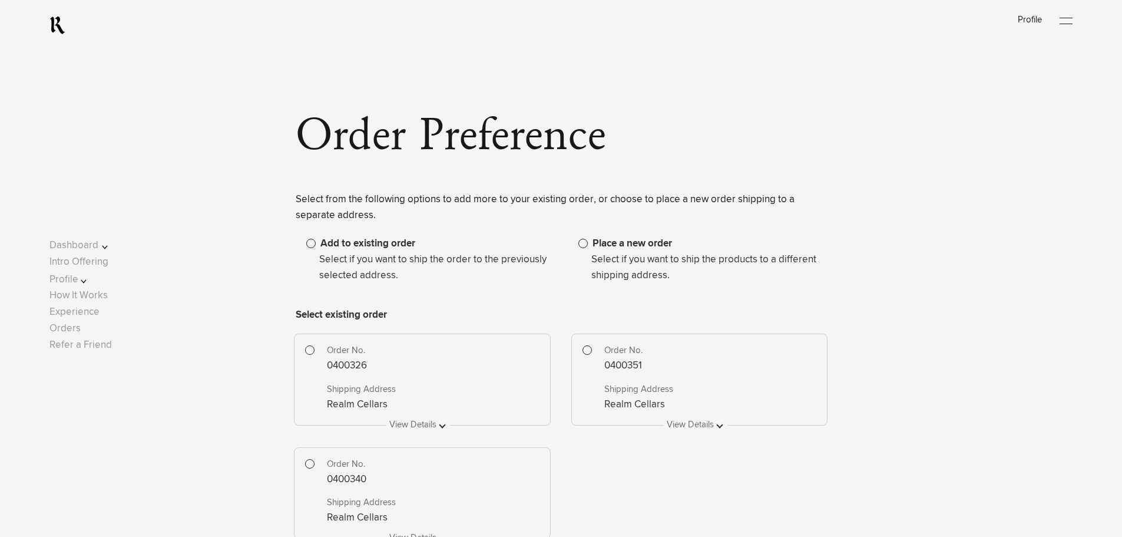
click at [582, 245] on span at bounding box center [583, 243] width 9 height 9
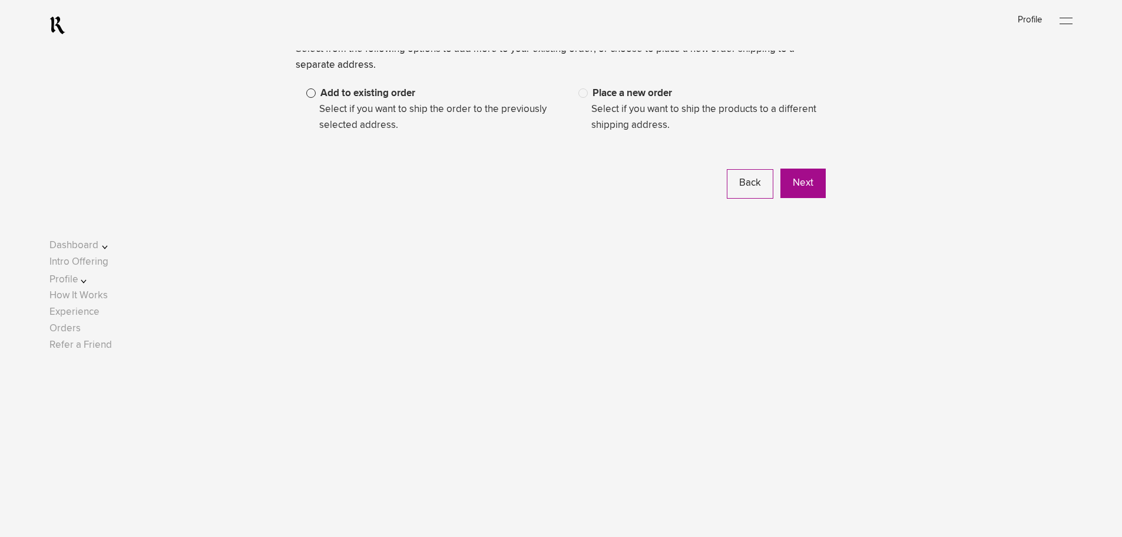
scroll to position [155, 0]
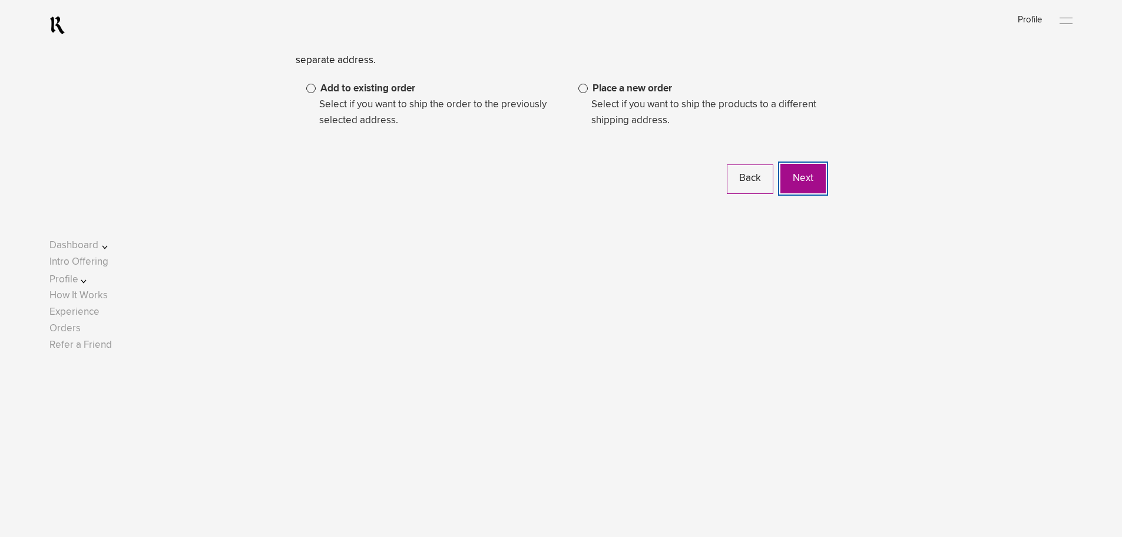
click at [804, 186] on button "Next" at bounding box center [803, 178] width 45 height 29
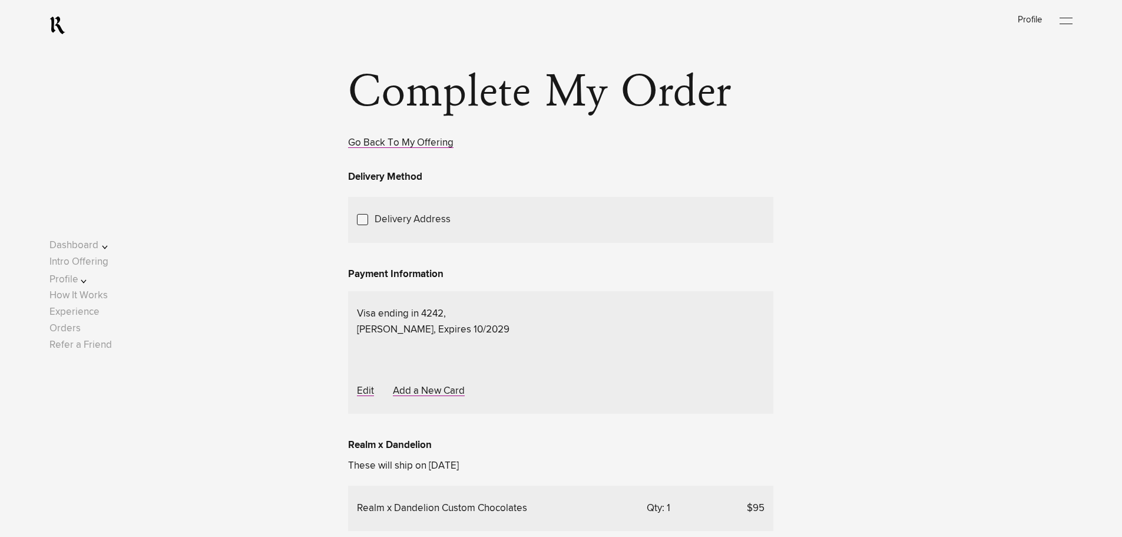
scroll to position [43, 0]
